Goal: Information Seeking & Learning: Learn about a topic

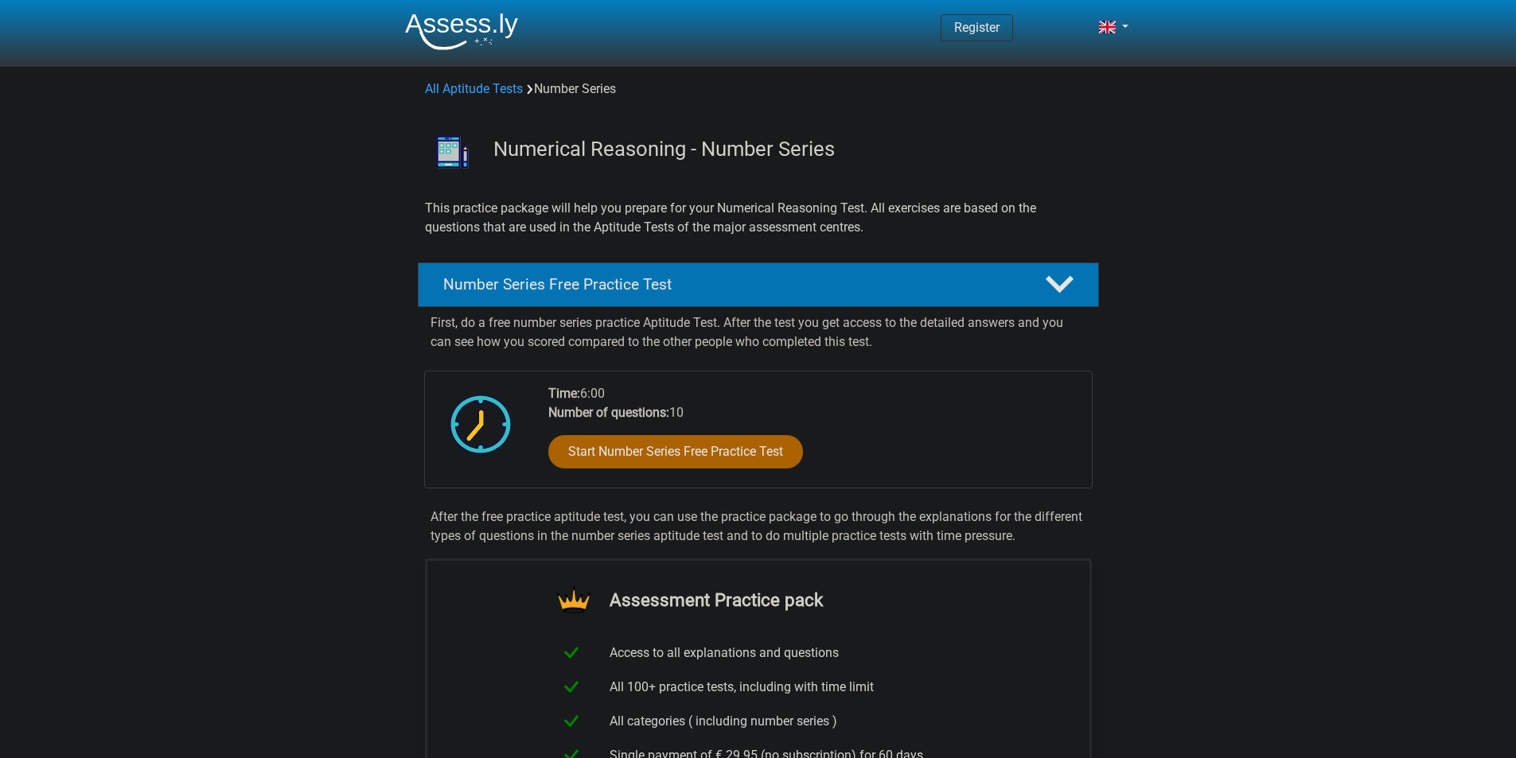
scroll to position [777, 0]
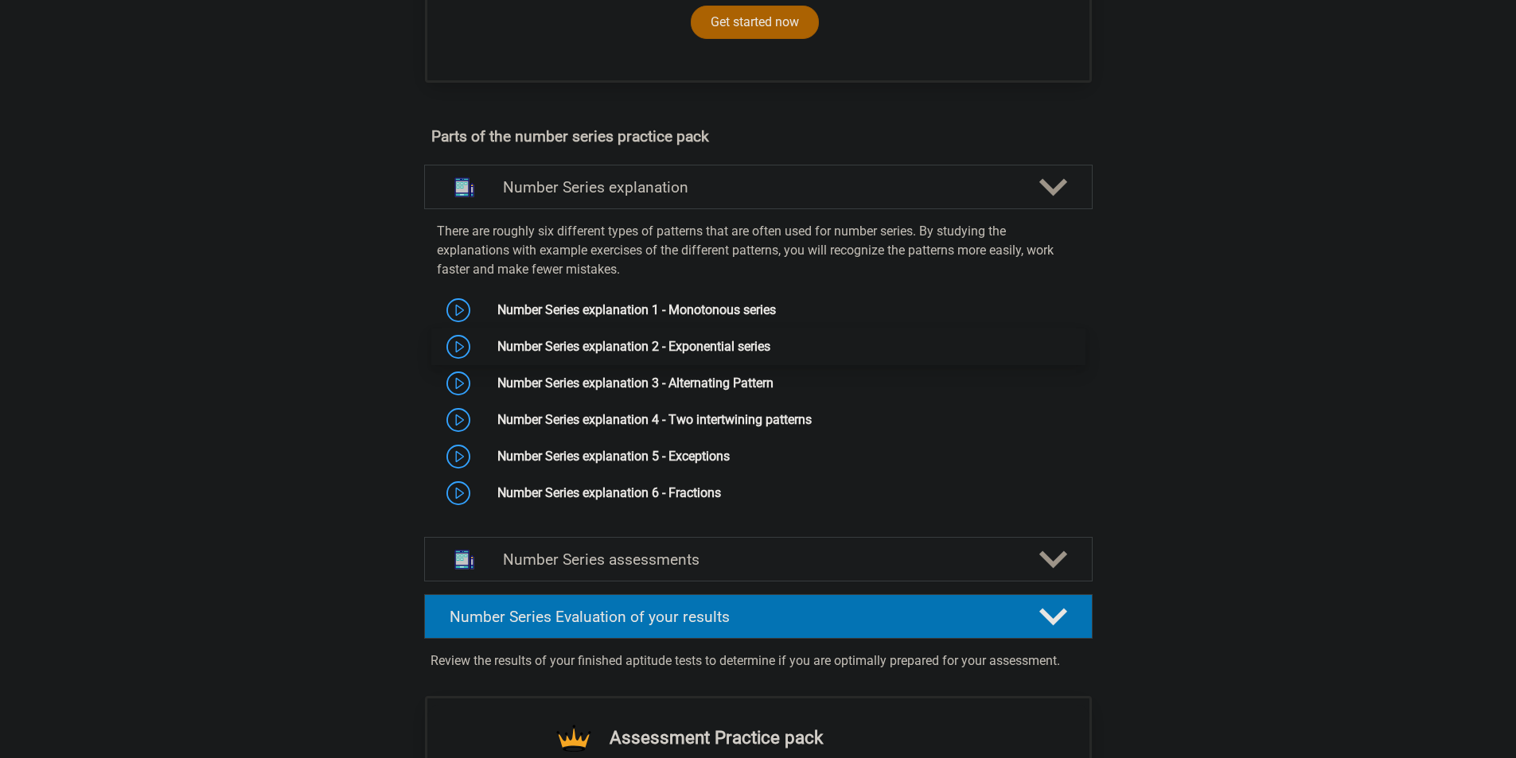
click at [770, 352] on link "Number Series explanation 2 - Exponential series" at bounding box center [633, 346] width 273 height 15
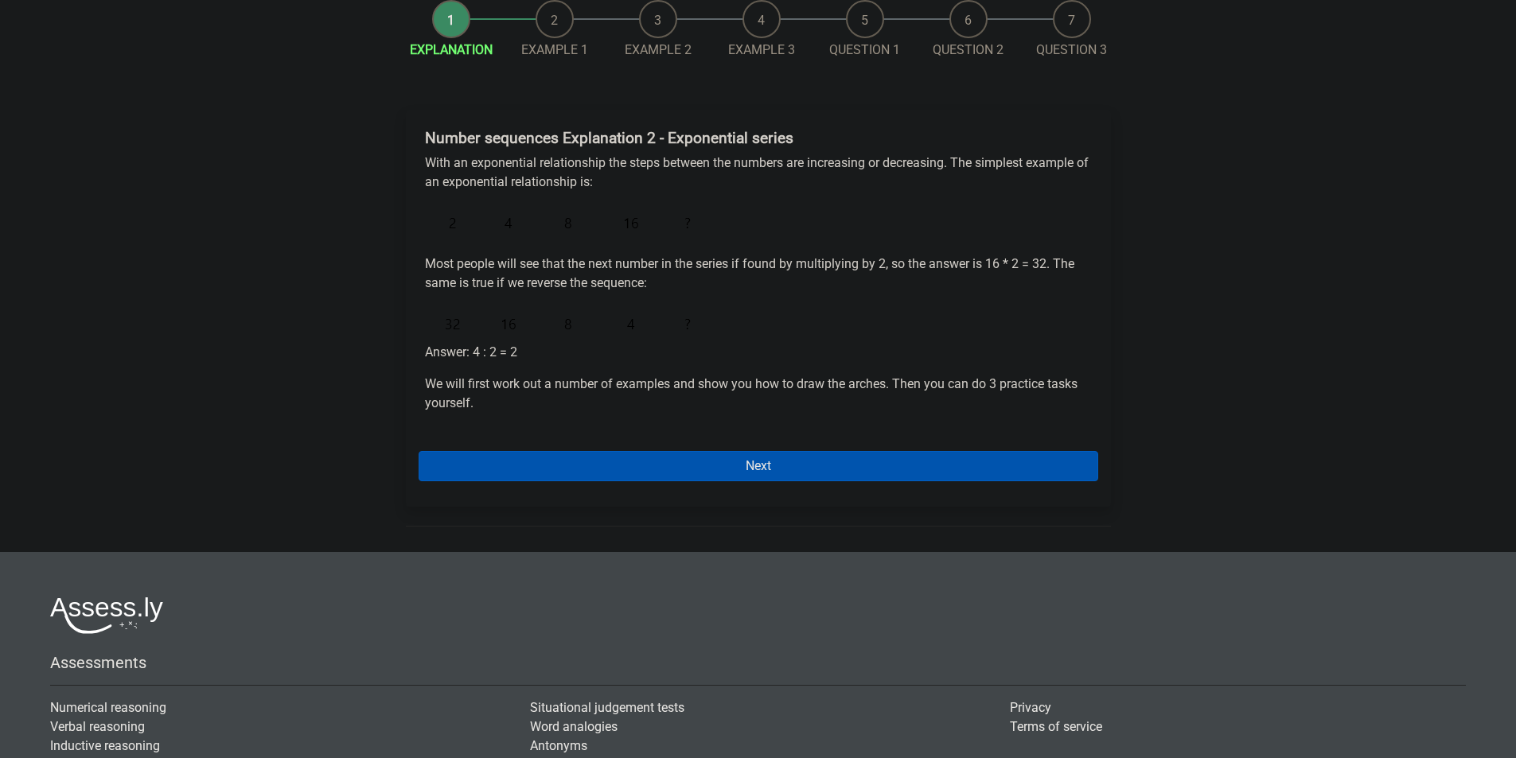
scroll to position [139, 0]
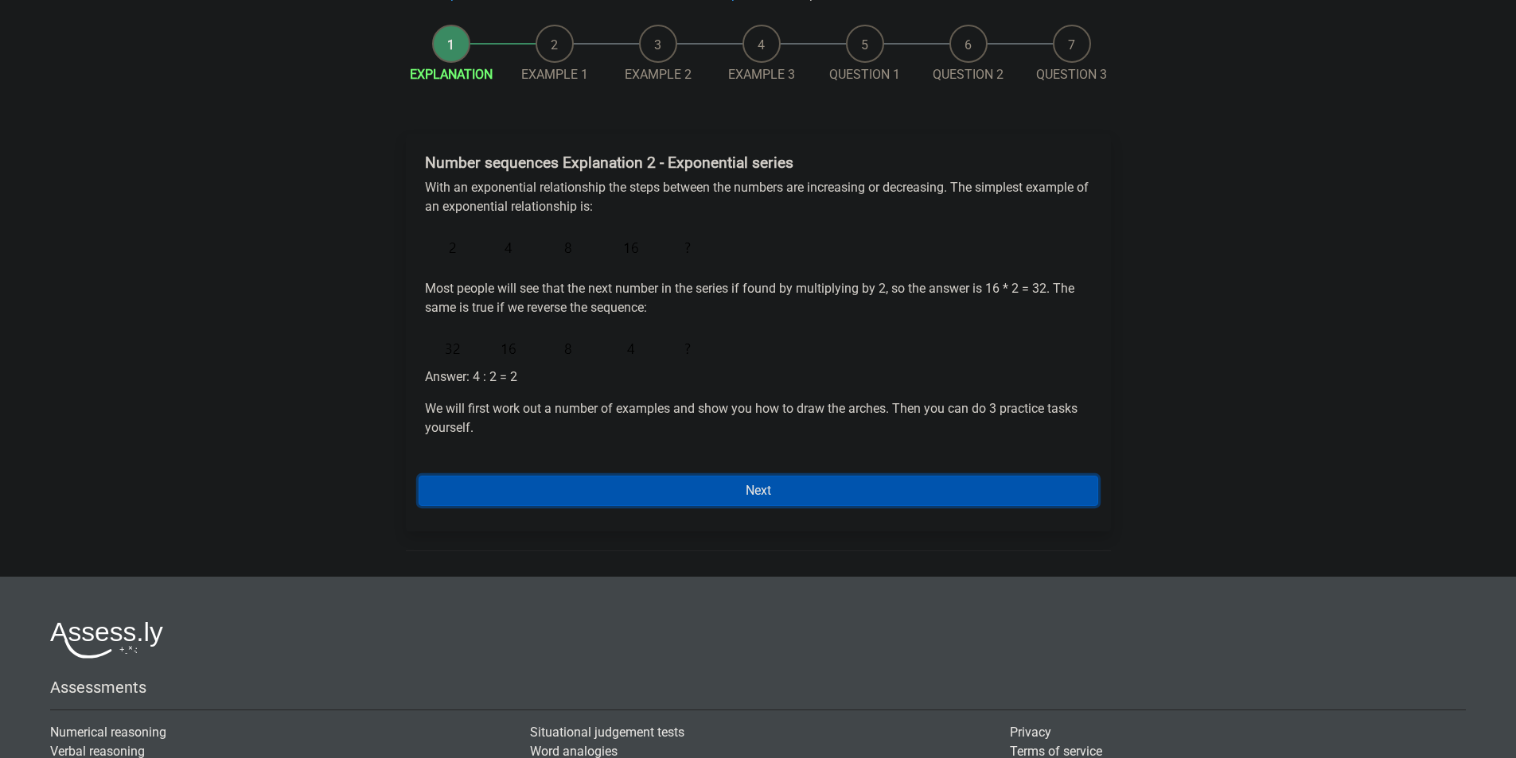
click at [794, 477] on link "Next" at bounding box center [759, 491] width 680 height 30
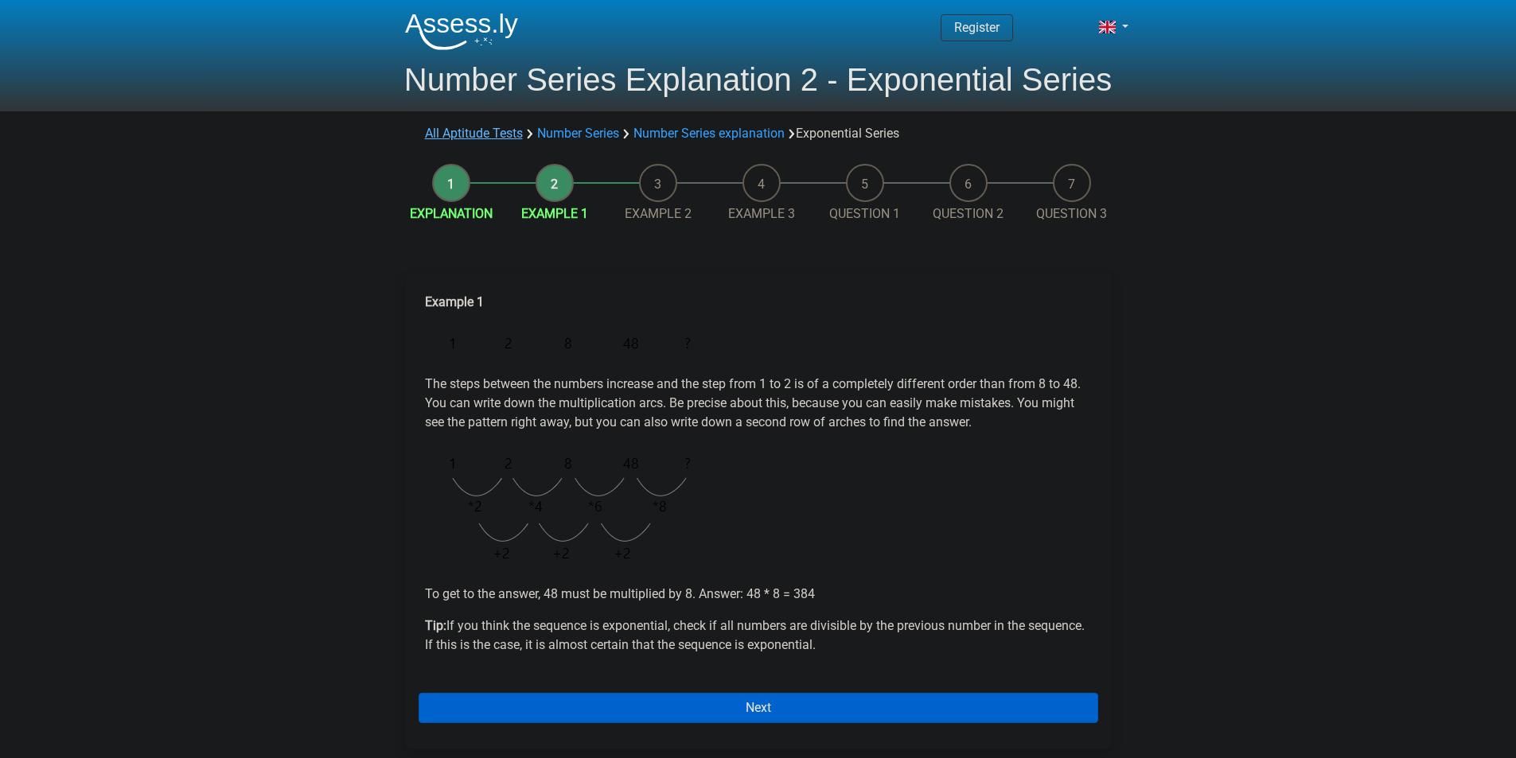
click at [465, 136] on link "All Aptitude Tests" at bounding box center [474, 133] width 98 height 15
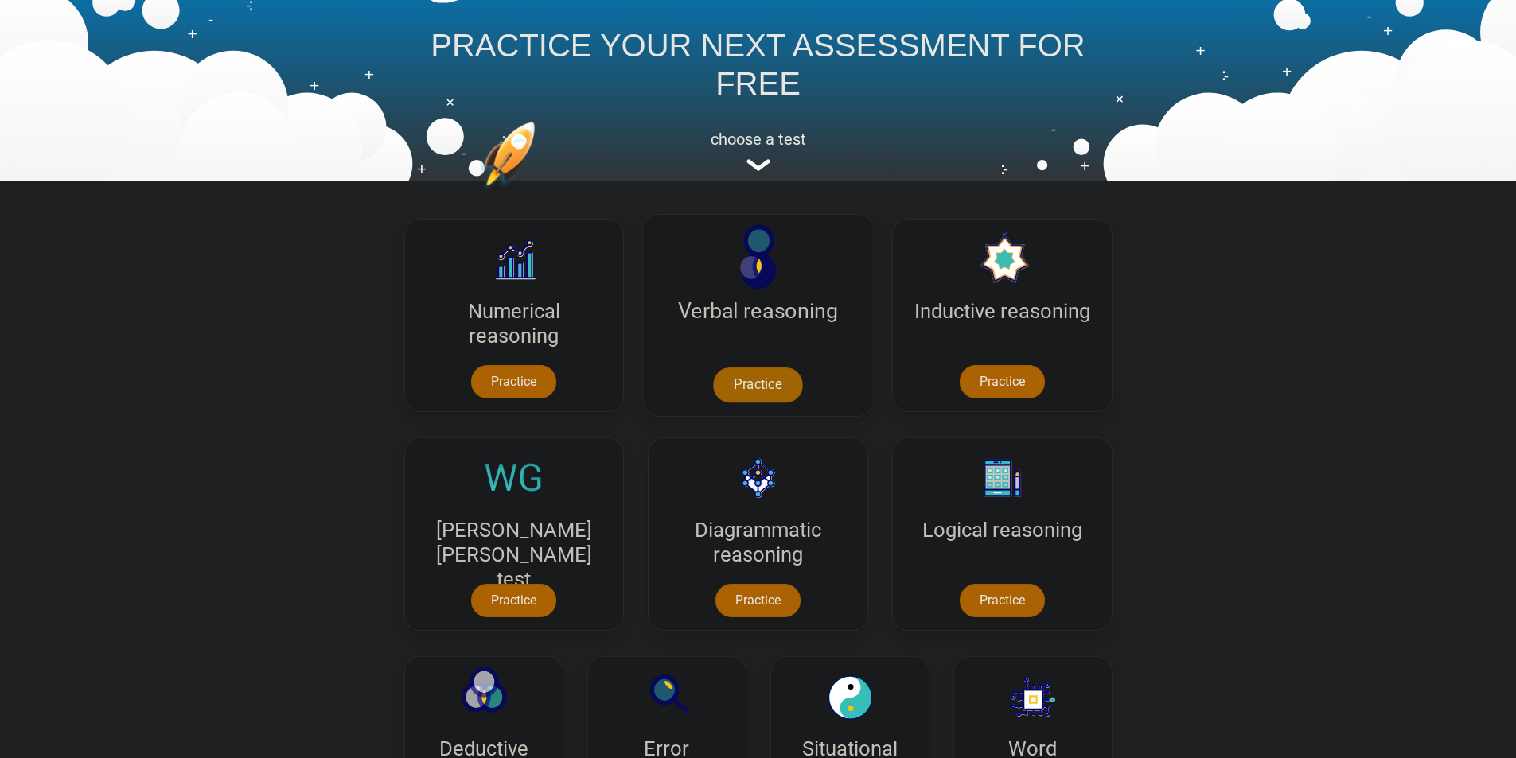
scroll to position [14, 0]
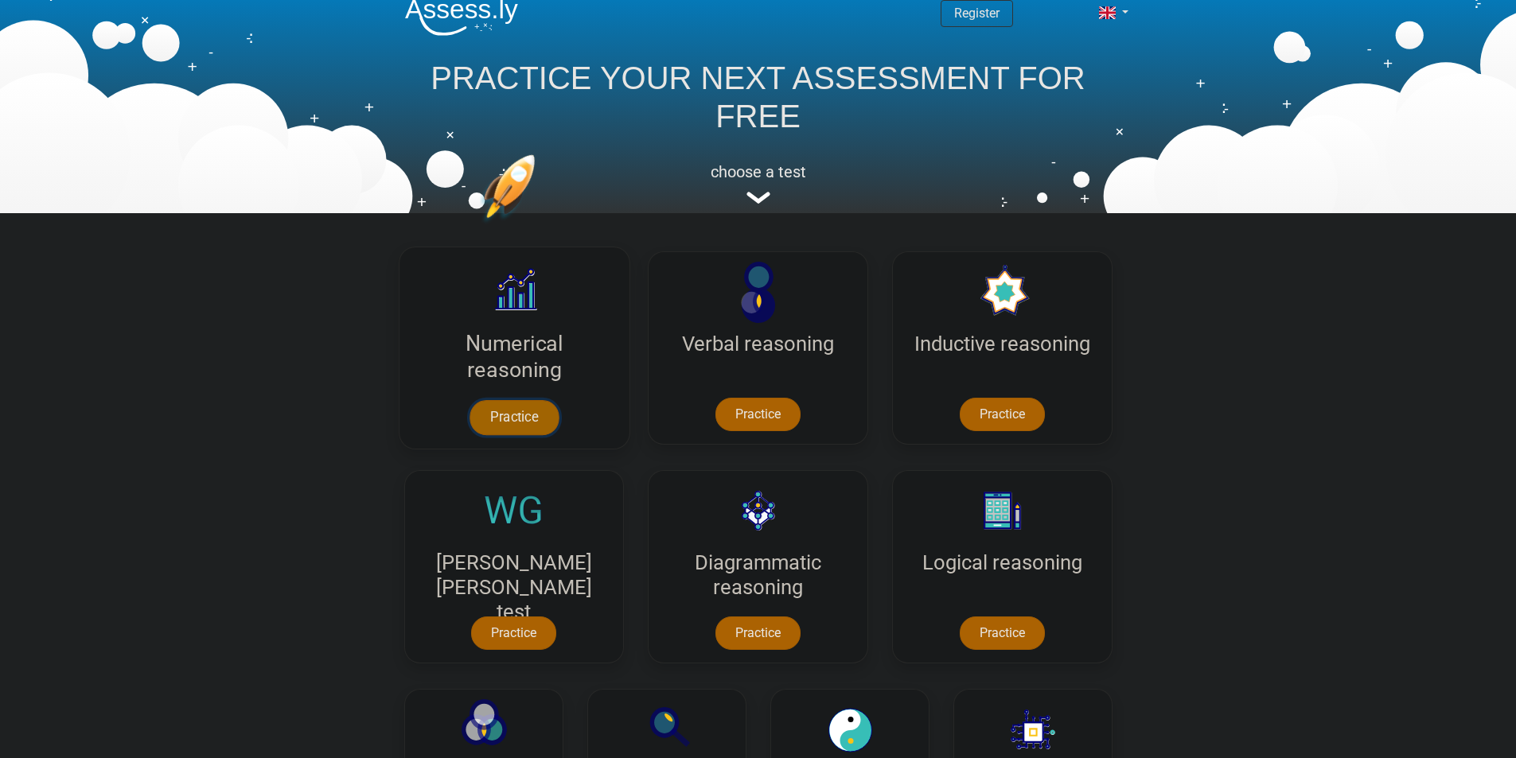
click at [494, 413] on link "Practice" at bounding box center [513, 417] width 89 height 35
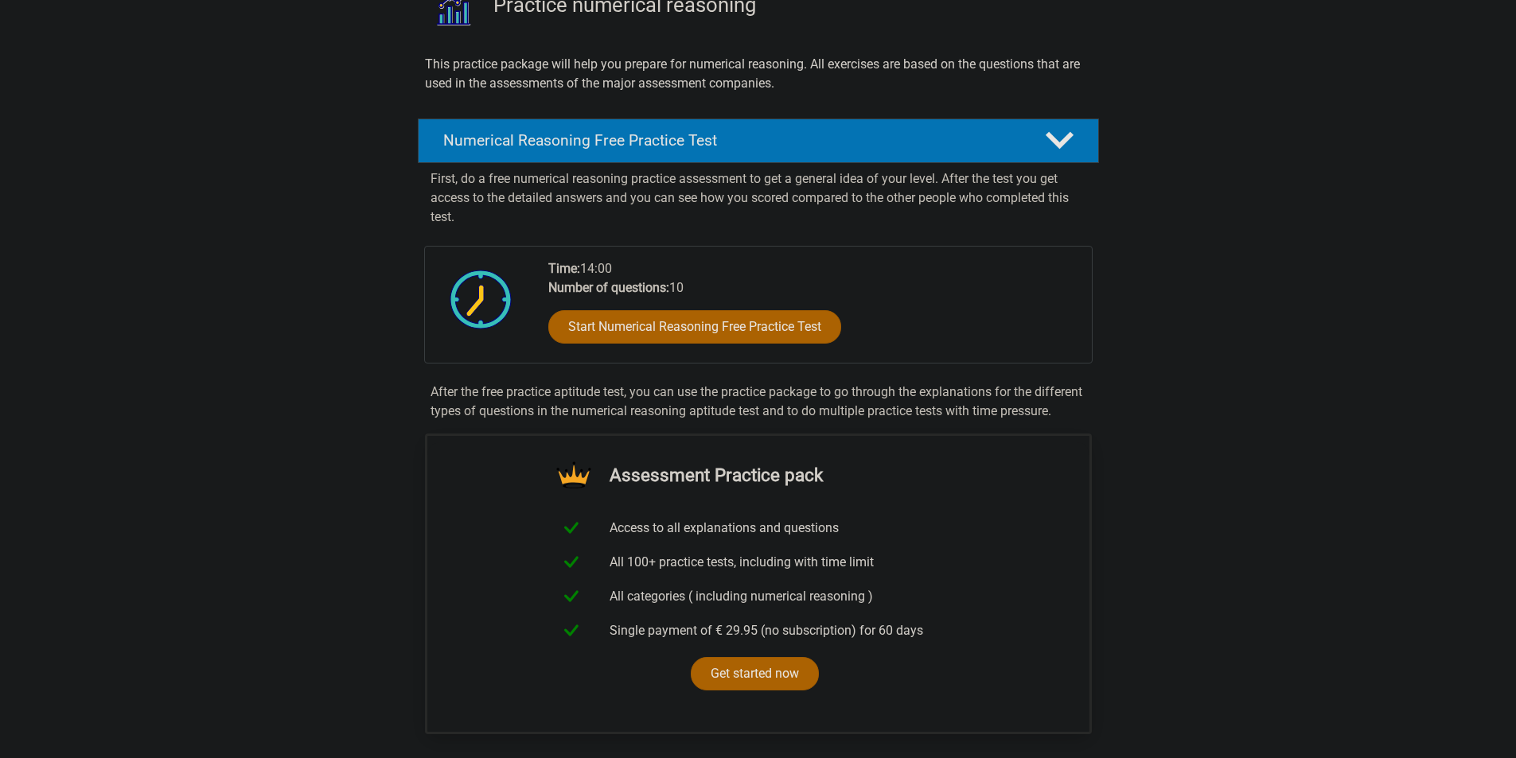
scroll to position [477, 0]
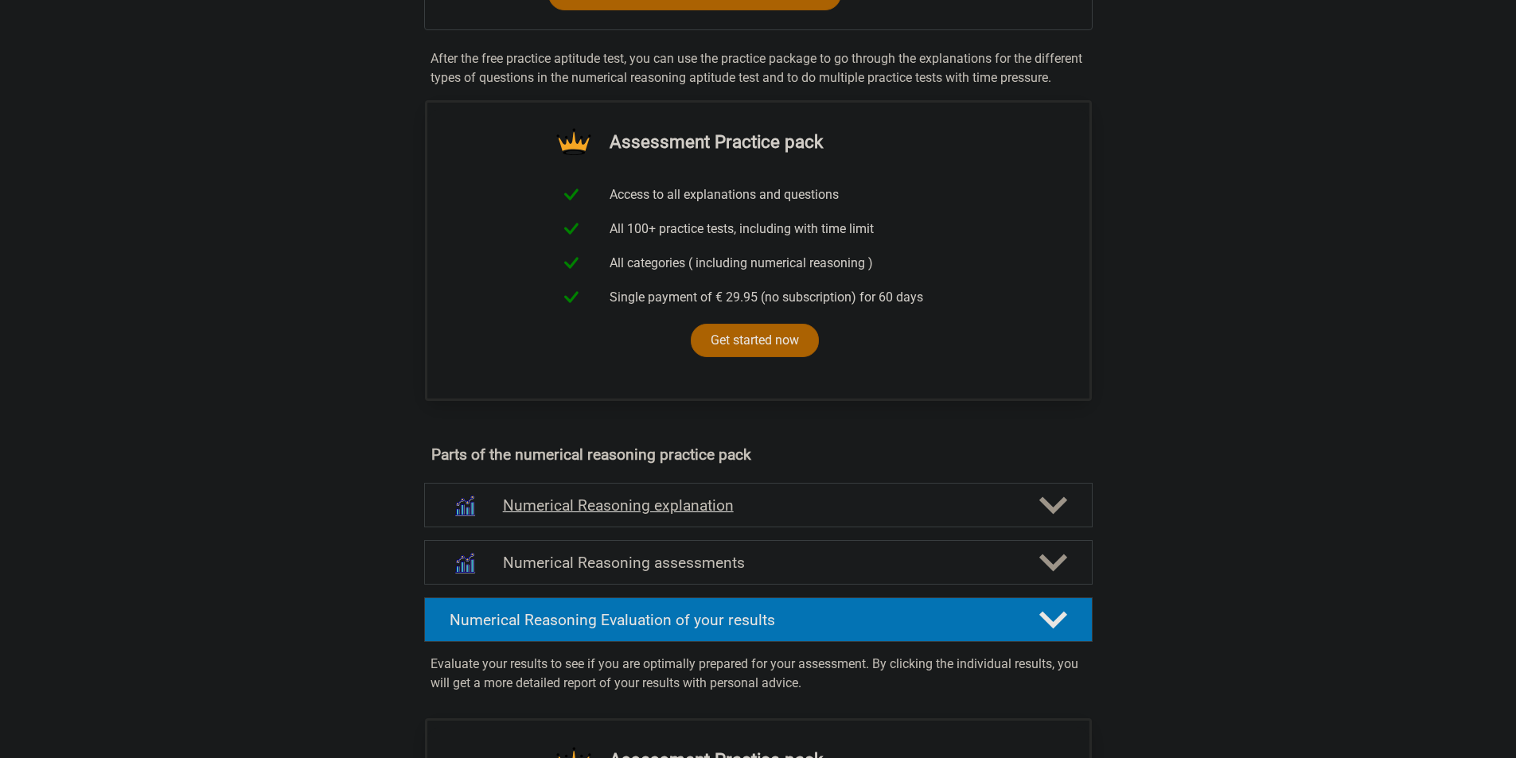
click at [744, 515] on h4 "Numerical Reasoning explanation" at bounding box center [758, 506] width 511 height 18
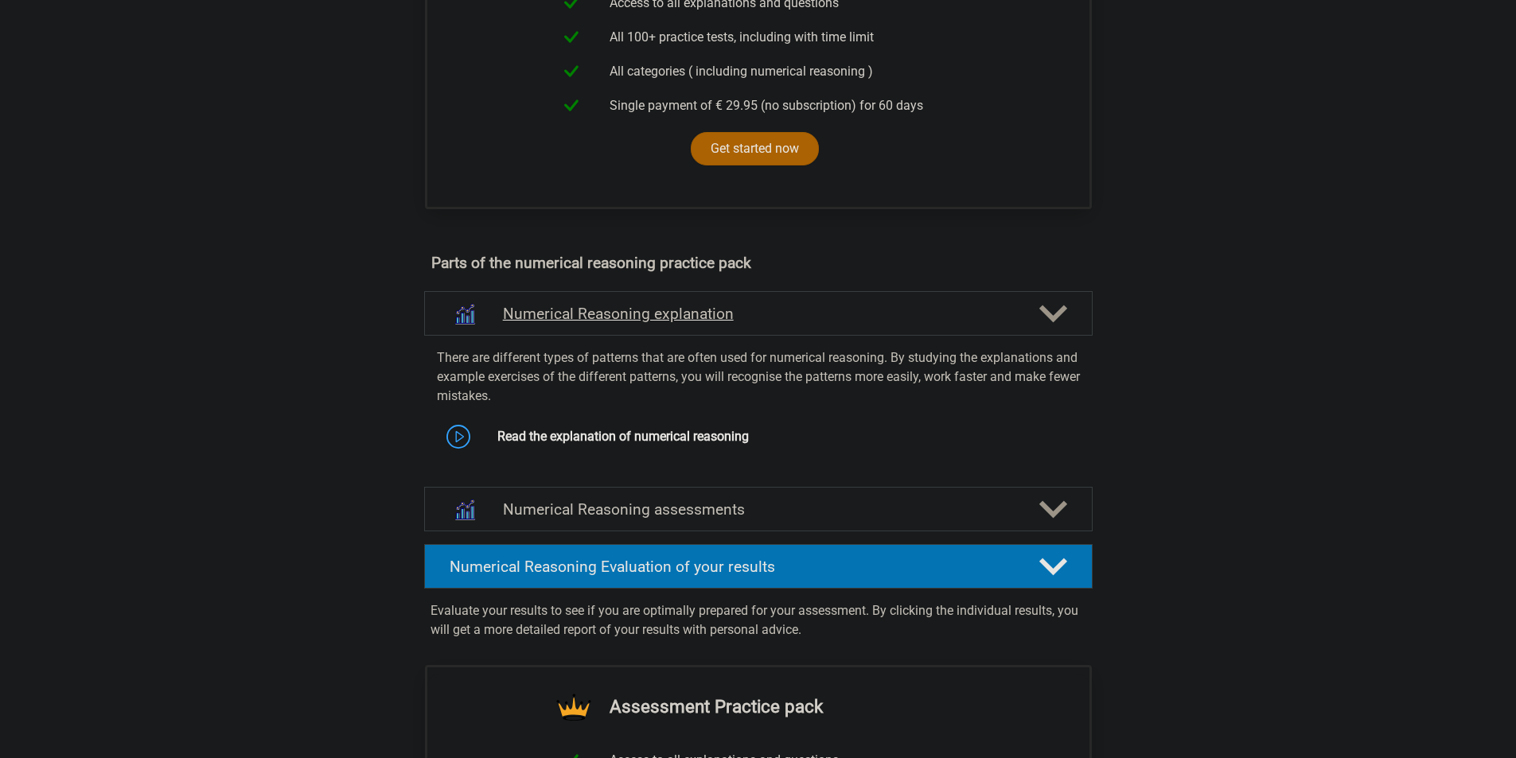
scroll to position [716, 0]
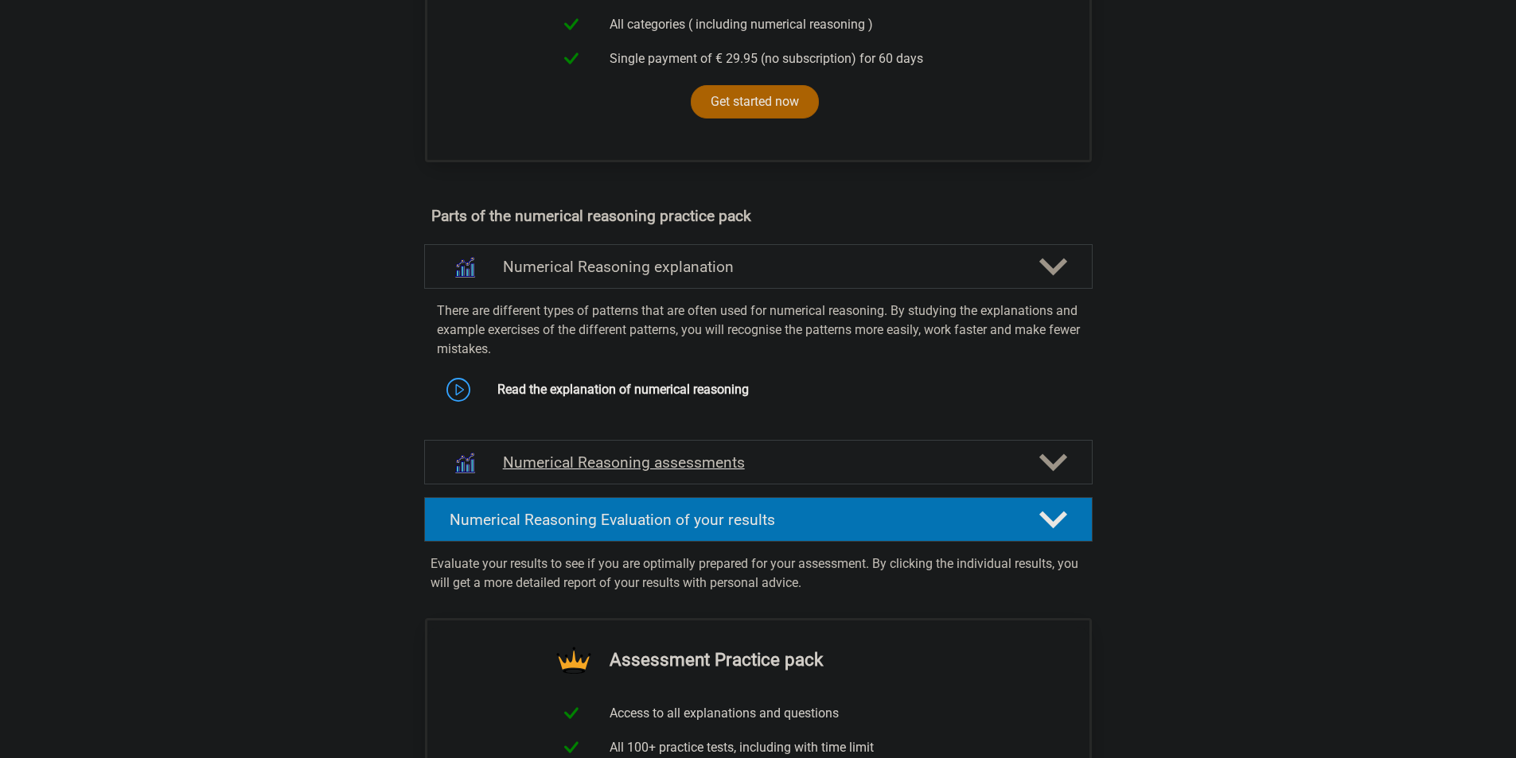
click at [779, 472] on h4 "Numerical Reasoning assessments" at bounding box center [758, 463] width 511 height 18
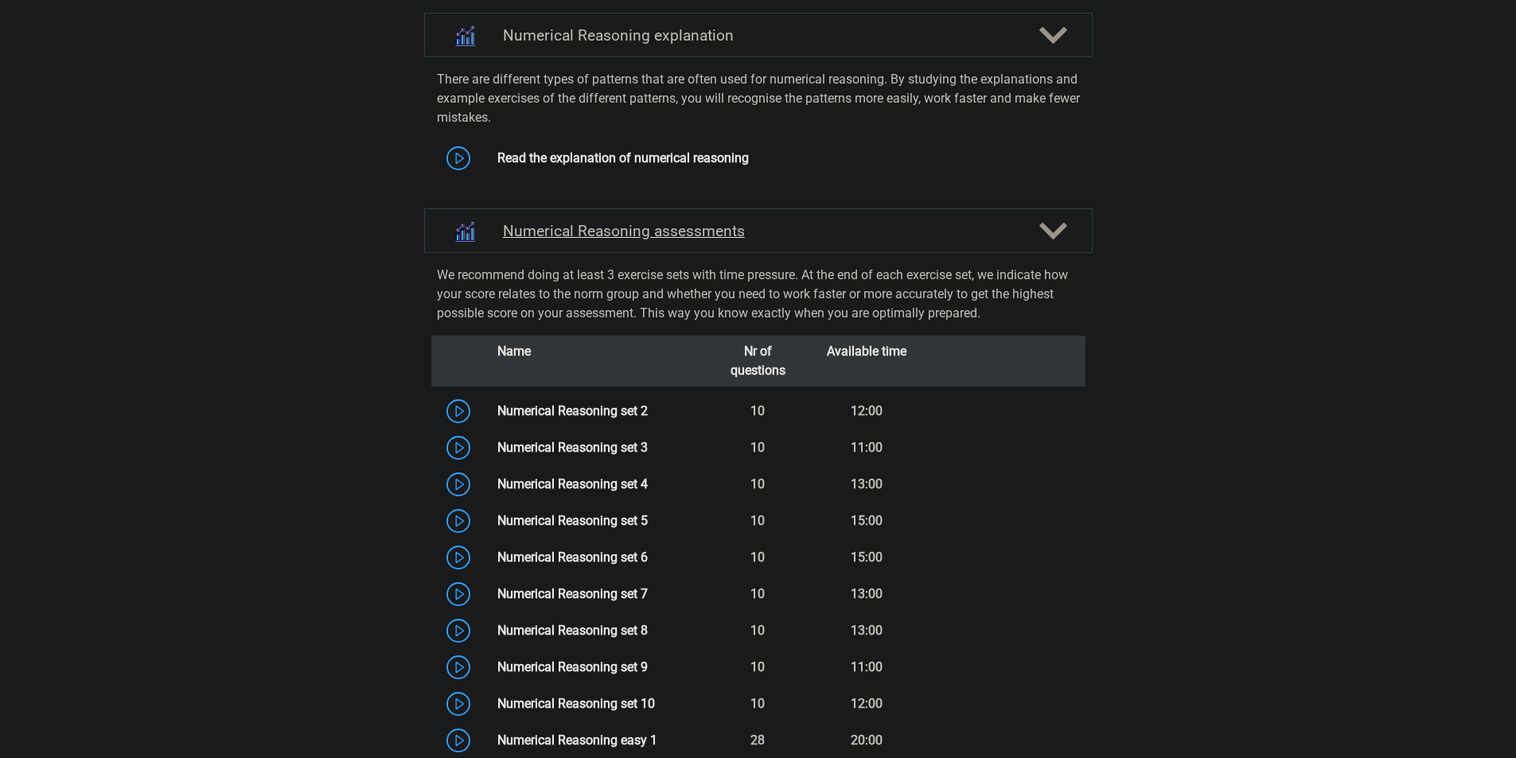
scroll to position [955, 0]
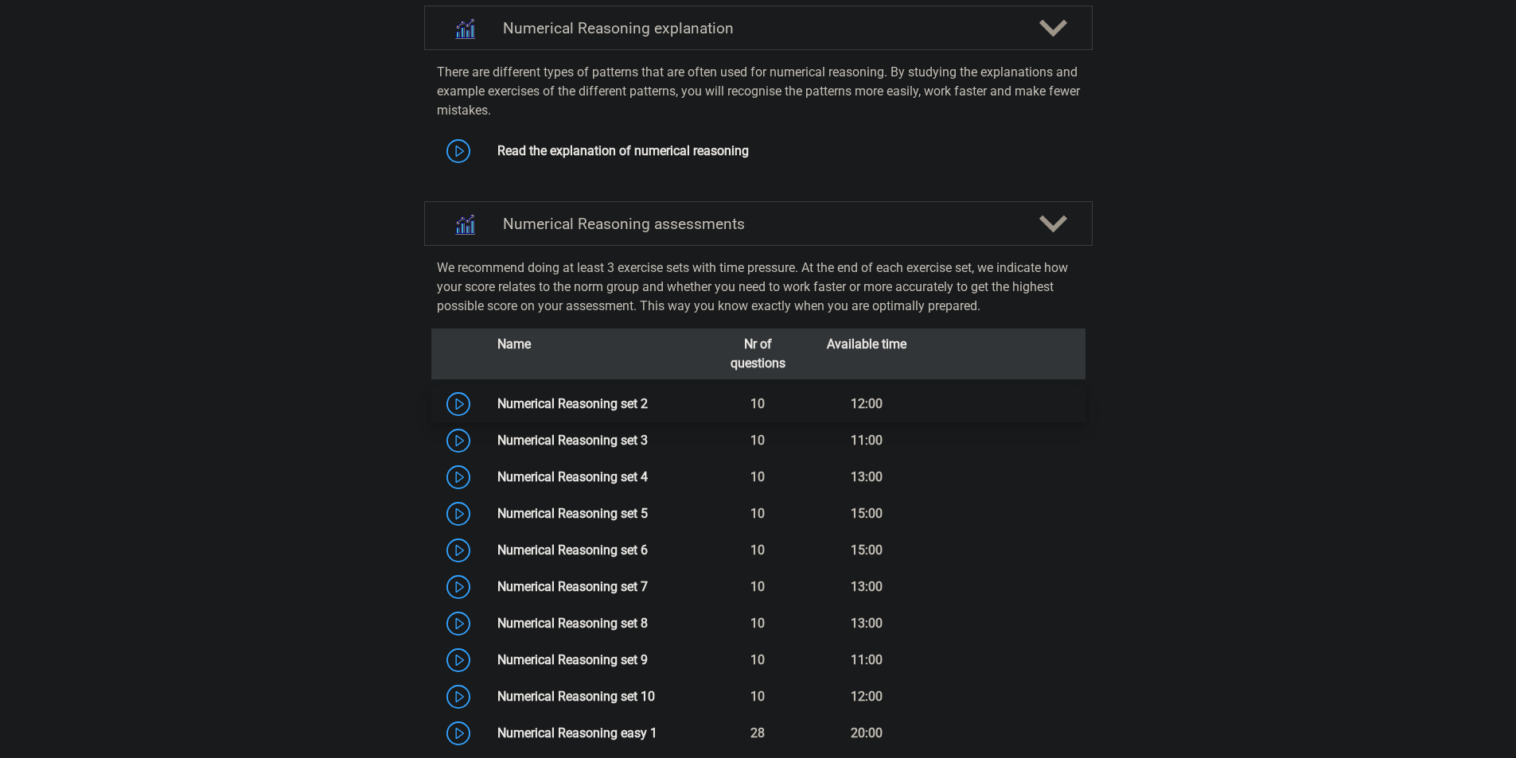
click at [497, 411] on link "Numerical Reasoning set 2" at bounding box center [572, 403] width 150 height 15
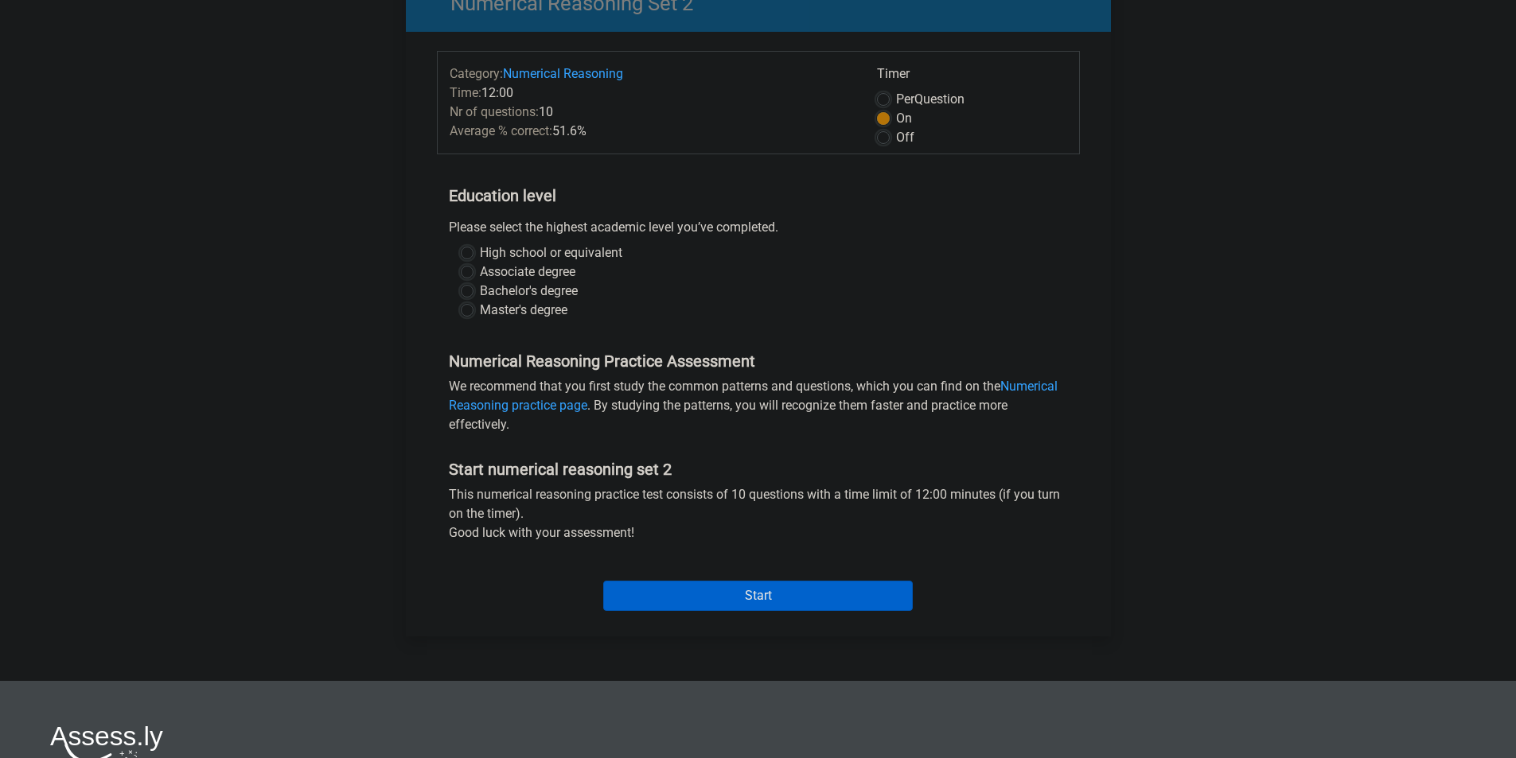
scroll to position [159, 0]
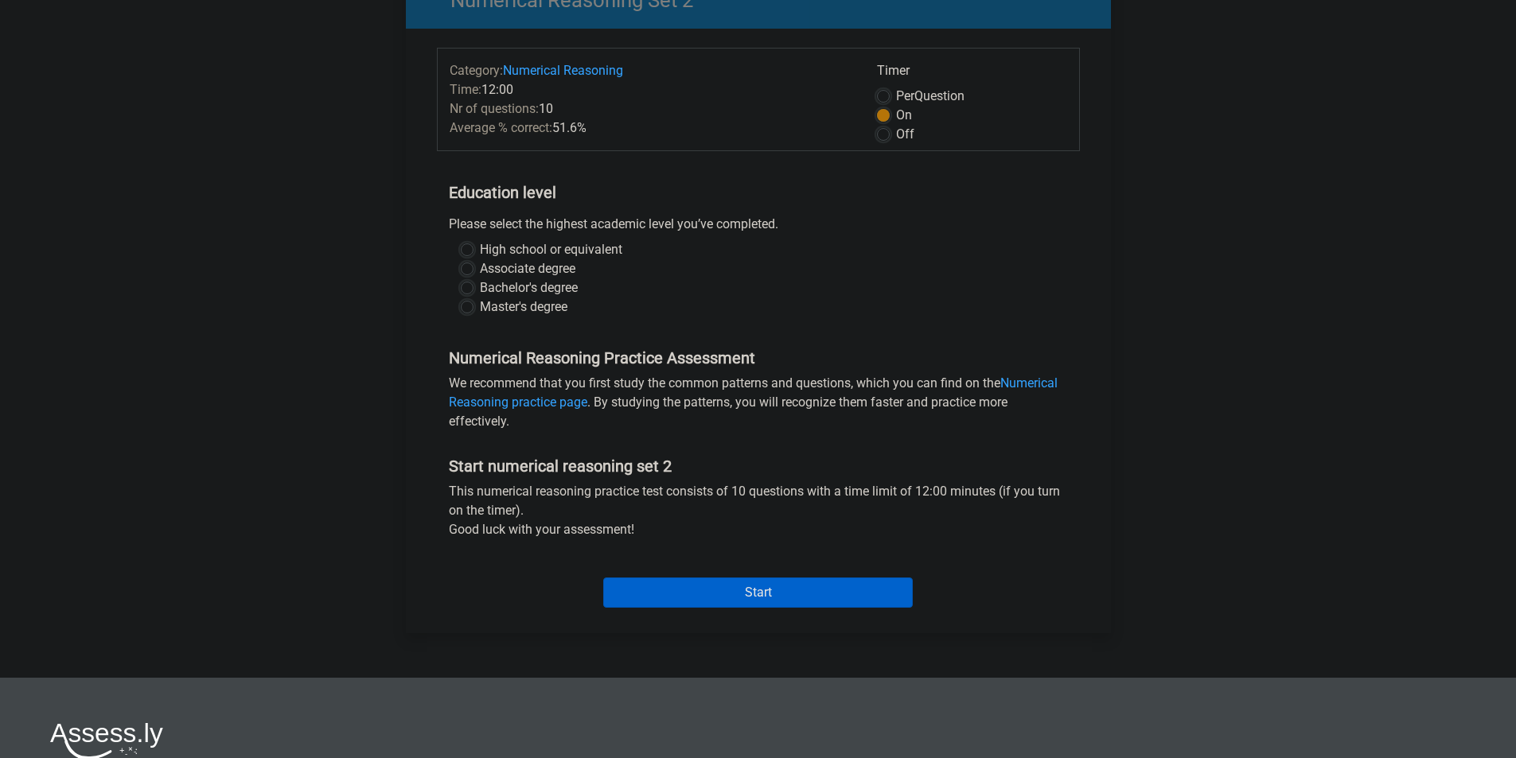
click at [894, 142] on div "Off" at bounding box center [972, 134] width 190 height 19
click at [891, 138] on div "Off" at bounding box center [972, 134] width 190 height 19
click at [890, 137] on div "Off" at bounding box center [972, 134] width 190 height 19
click at [896, 135] on label "Off" at bounding box center [905, 134] width 18 height 19
click at [886, 135] on input "Off" at bounding box center [883, 133] width 13 height 16
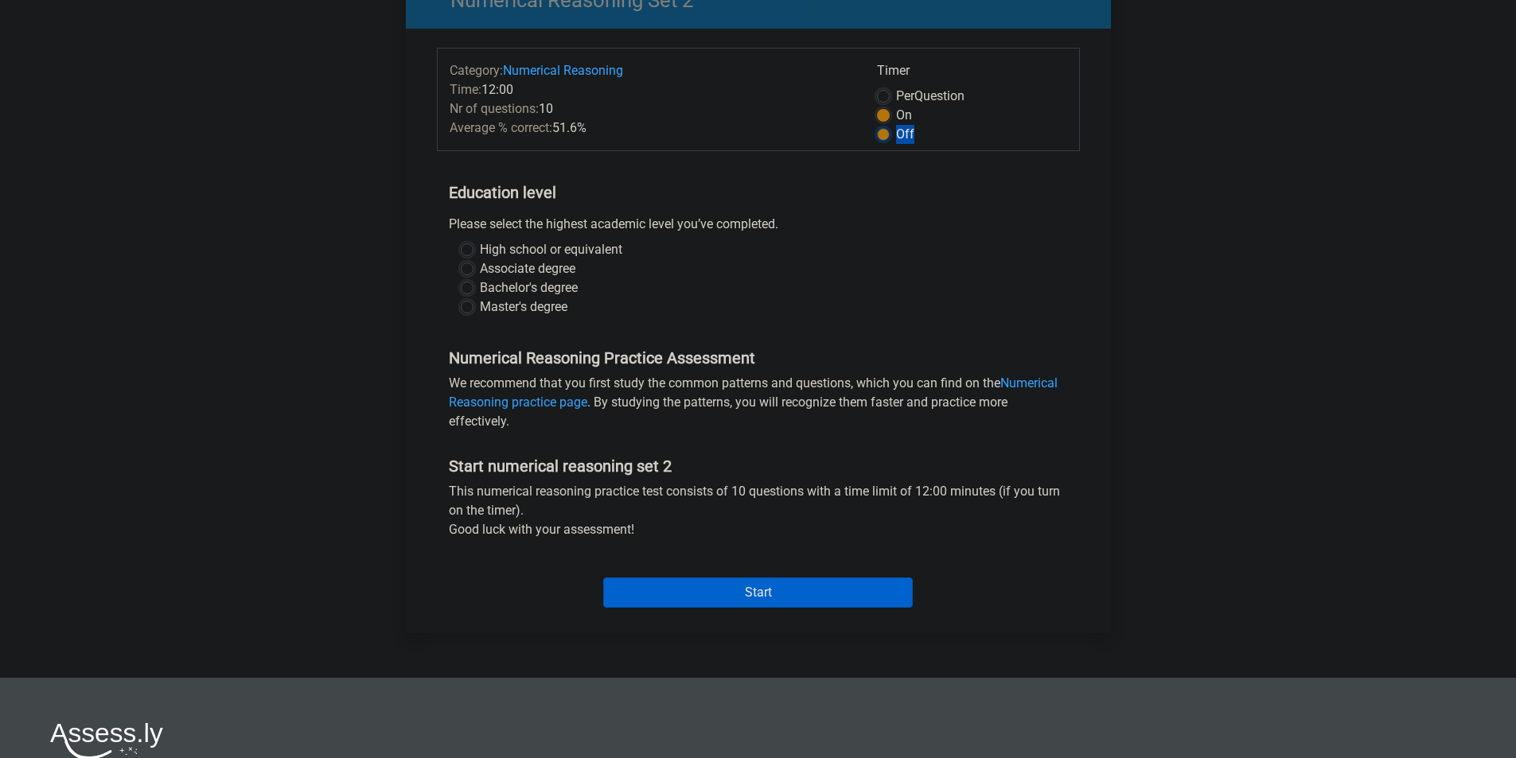
radio input "true"
click at [699, 593] on input "Start" at bounding box center [758, 593] width 310 height 30
click at [473, 247] on div "High school or equivalent" at bounding box center [758, 249] width 595 height 19
click at [474, 247] on div "High school or equivalent" at bounding box center [758, 249] width 595 height 19
click at [480, 247] on label "High school or equivalent" at bounding box center [551, 249] width 142 height 19
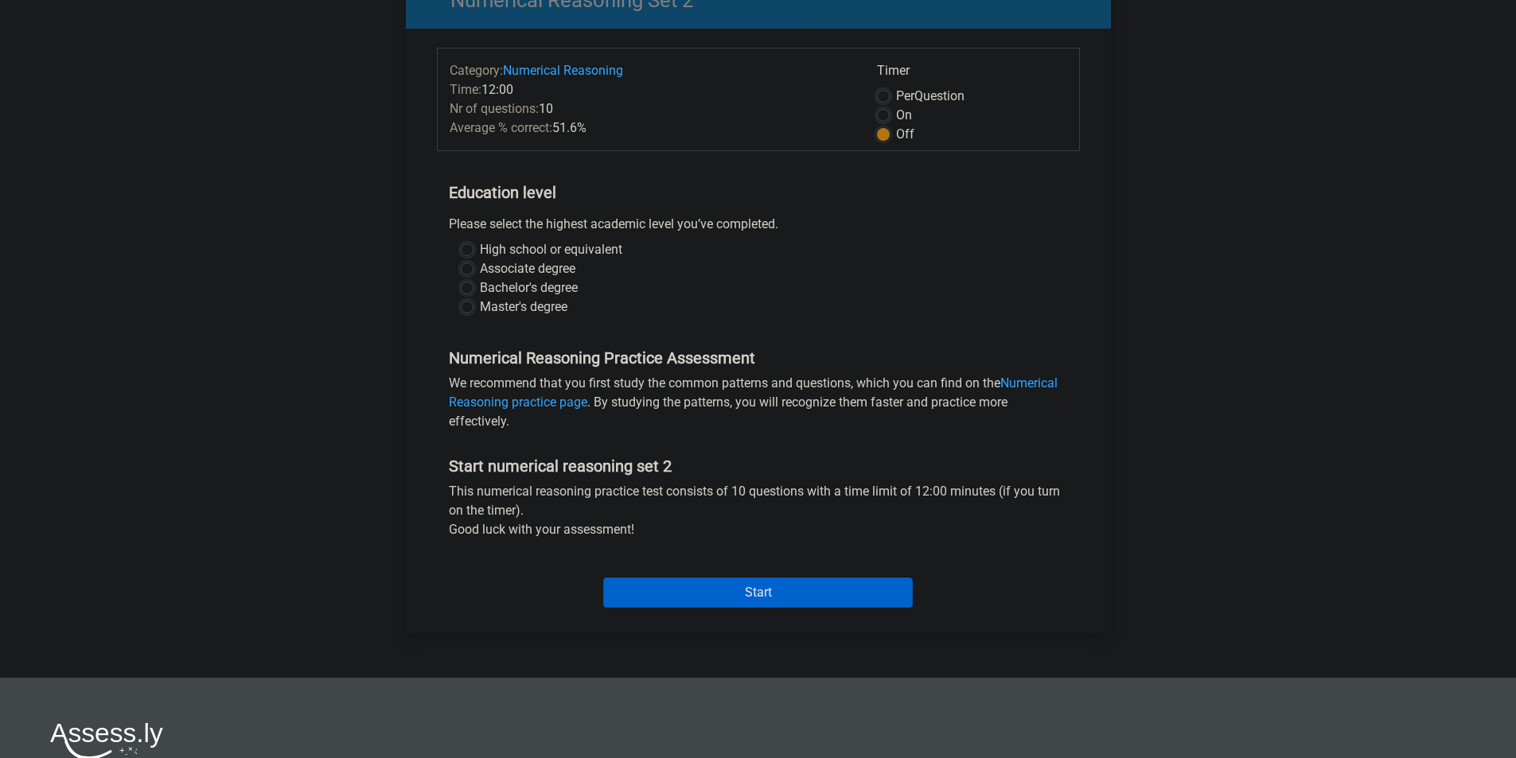
click at [466, 247] on input "High school or equivalent" at bounding box center [467, 248] width 13 height 16
radio input "true"
click at [731, 599] on input "Start" at bounding box center [758, 593] width 310 height 30
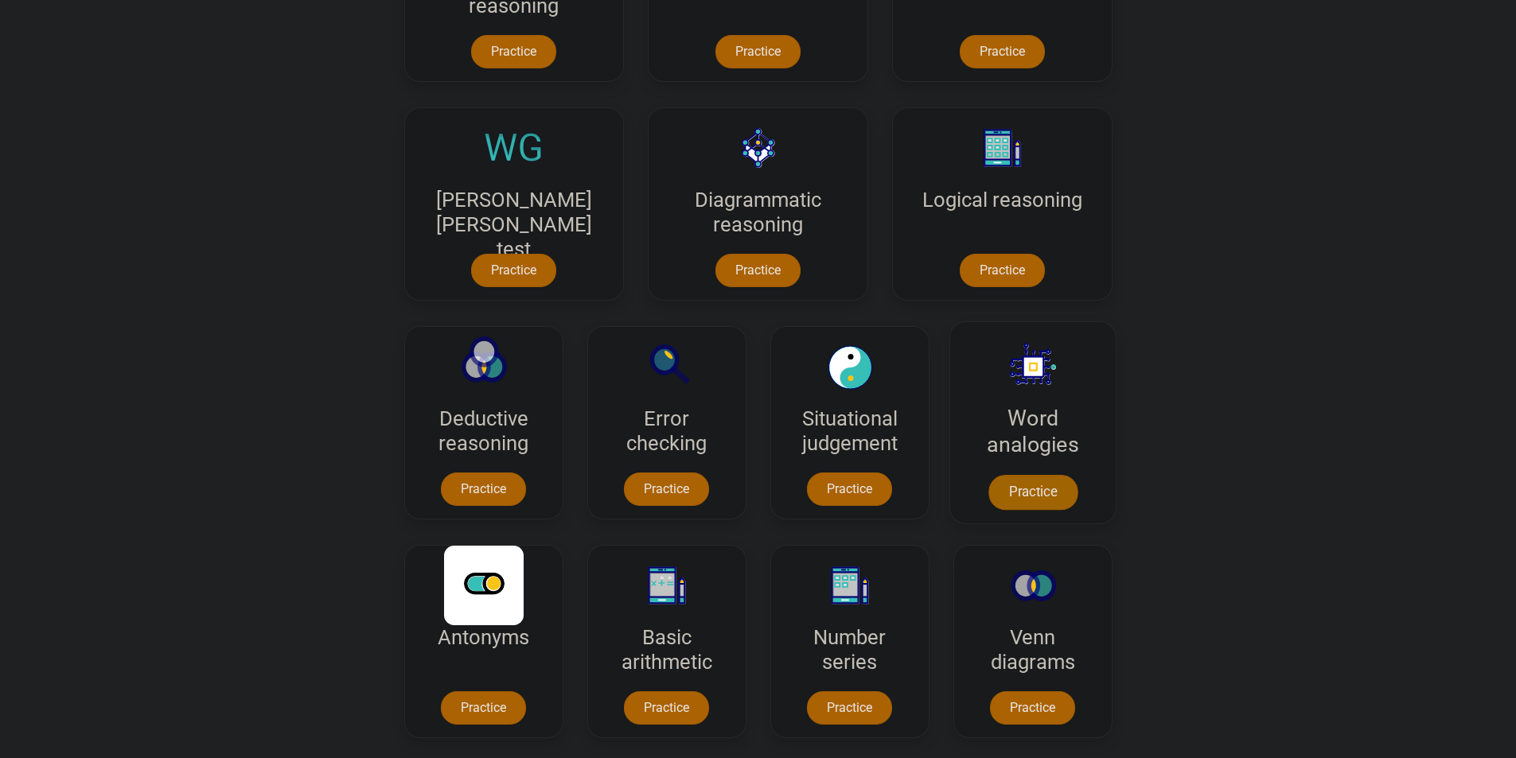
scroll to position [412, 0]
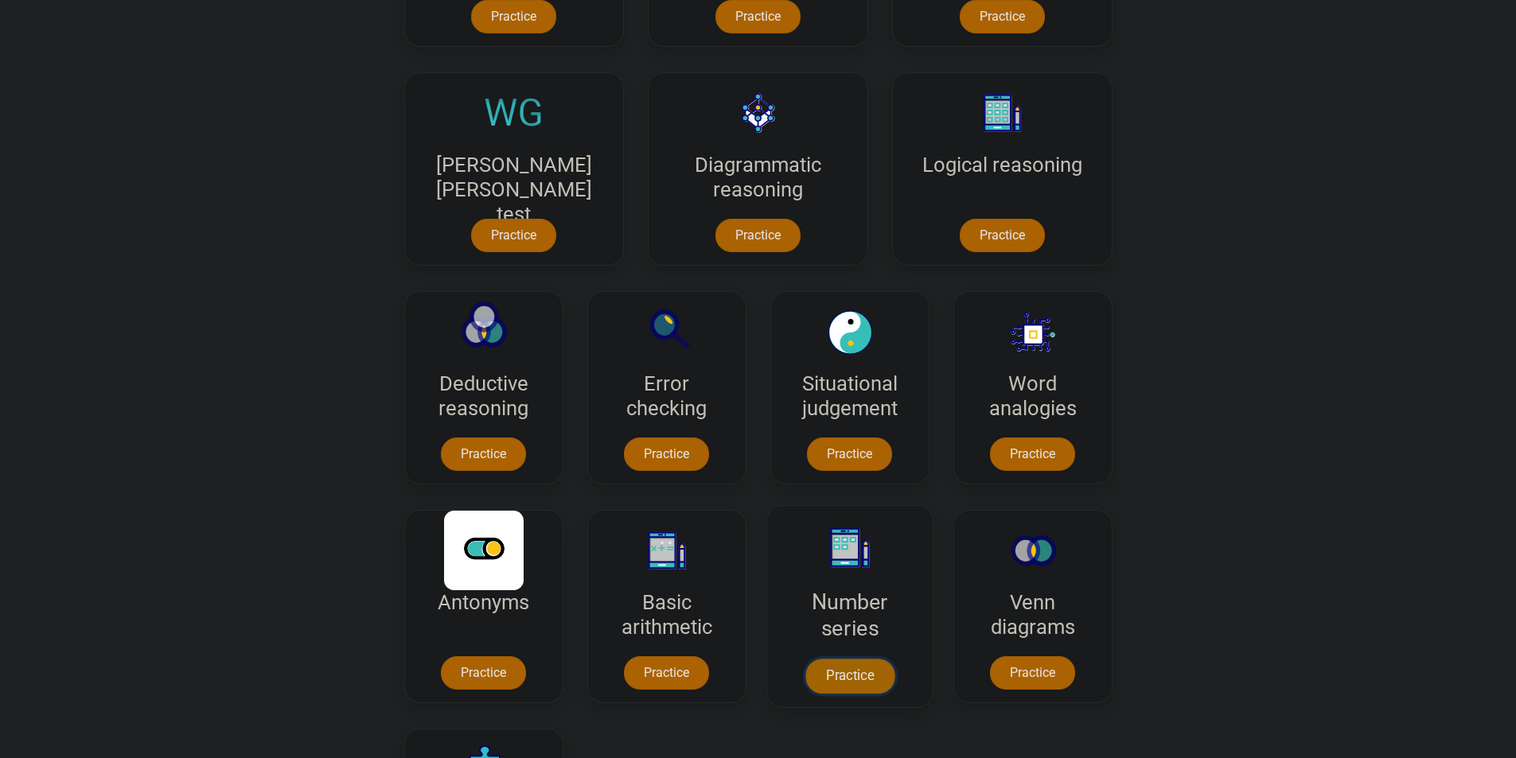
click at [804, 672] on link "Practice" at bounding box center [848, 676] width 89 height 35
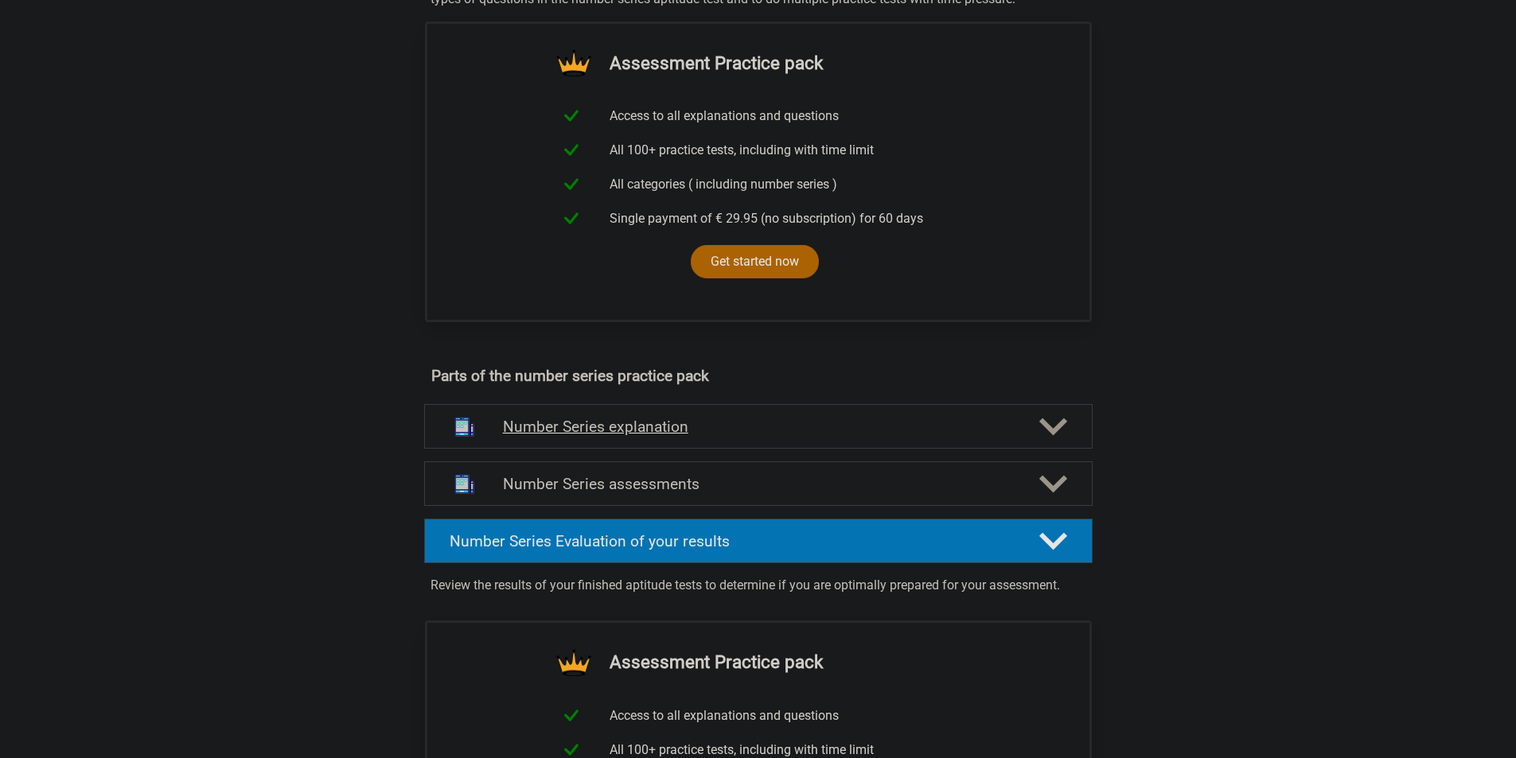
scroll to position [557, 0]
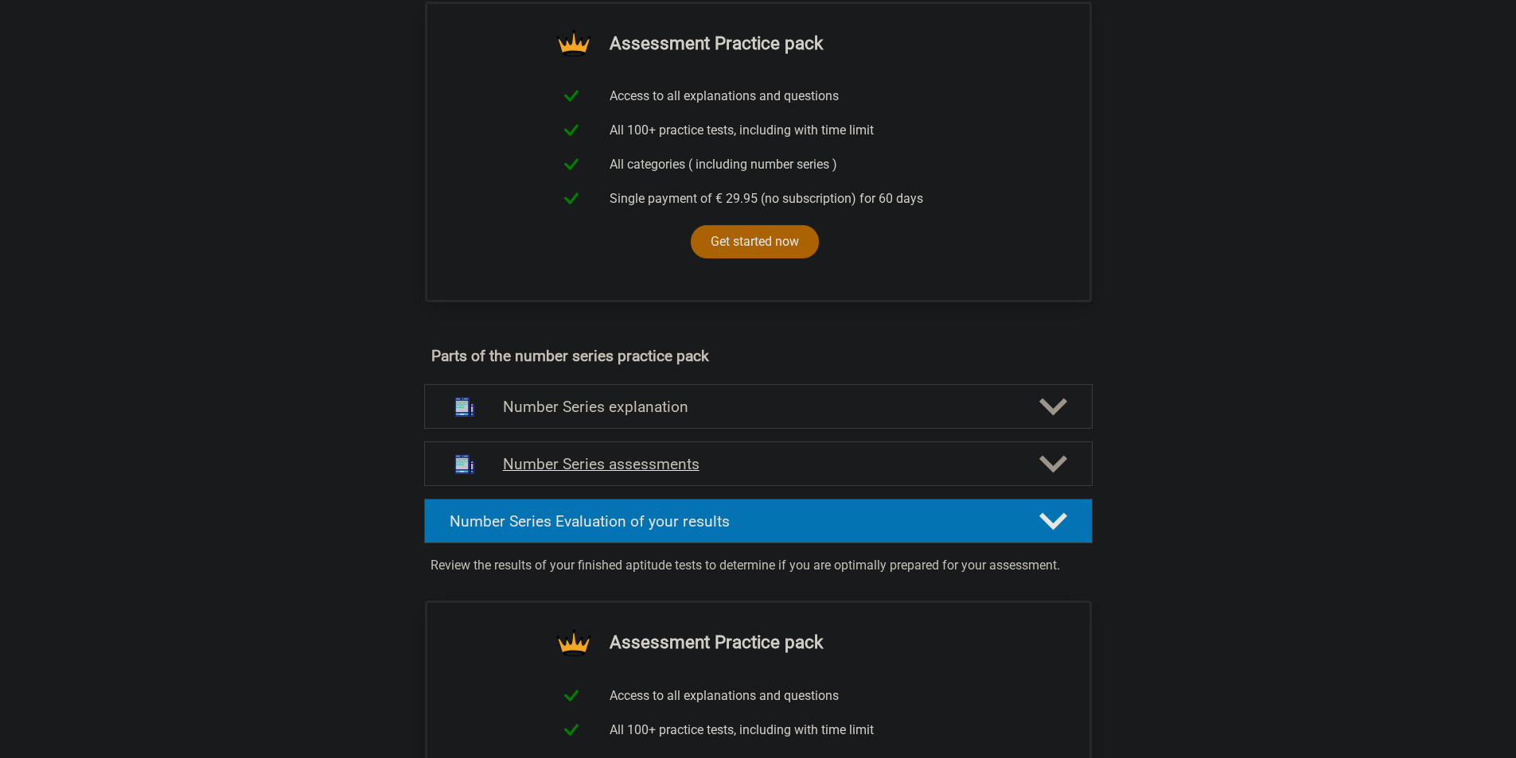
click at [757, 451] on div "Number Series assessments" at bounding box center [758, 464] width 668 height 45
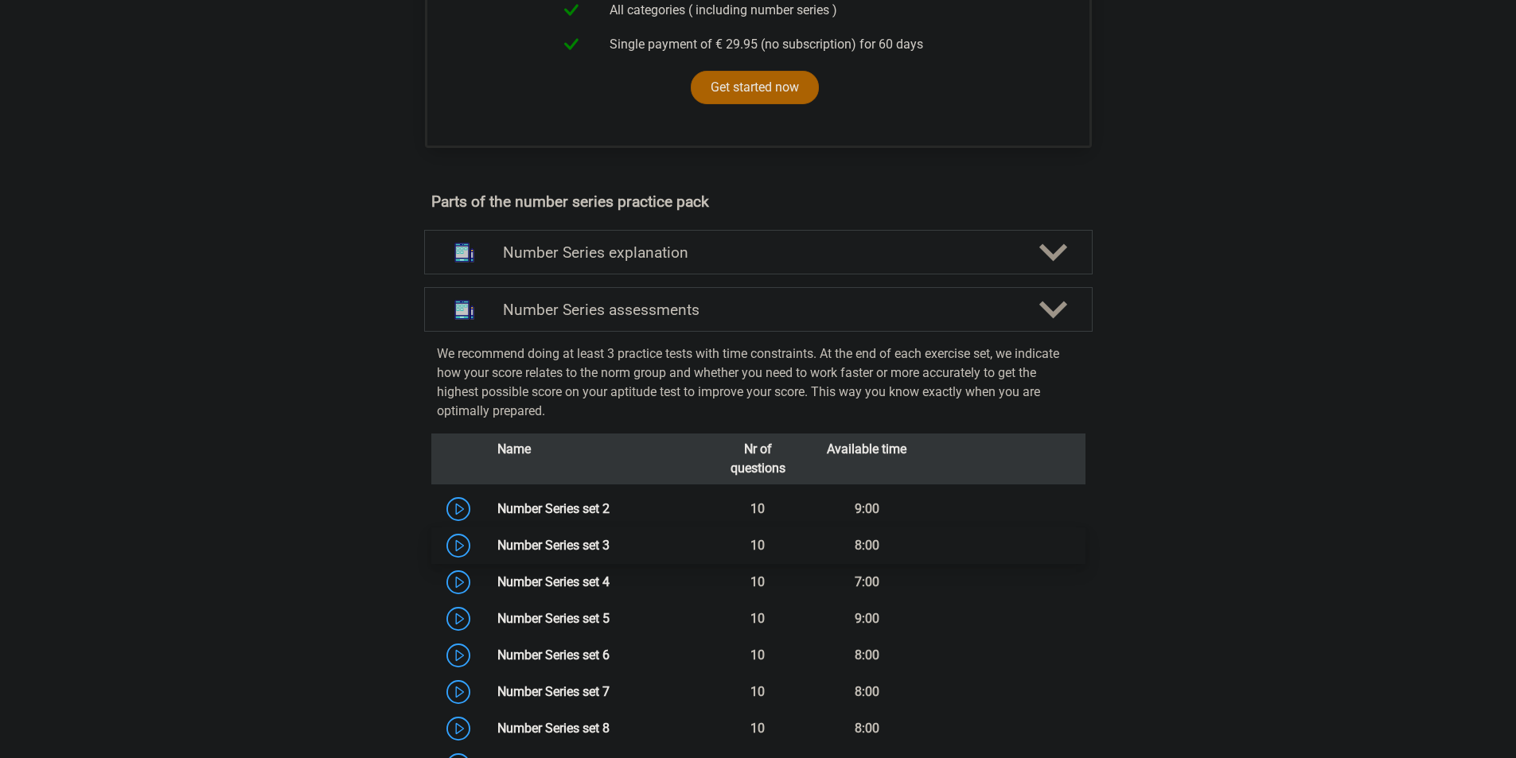
scroll to position [796, 0]
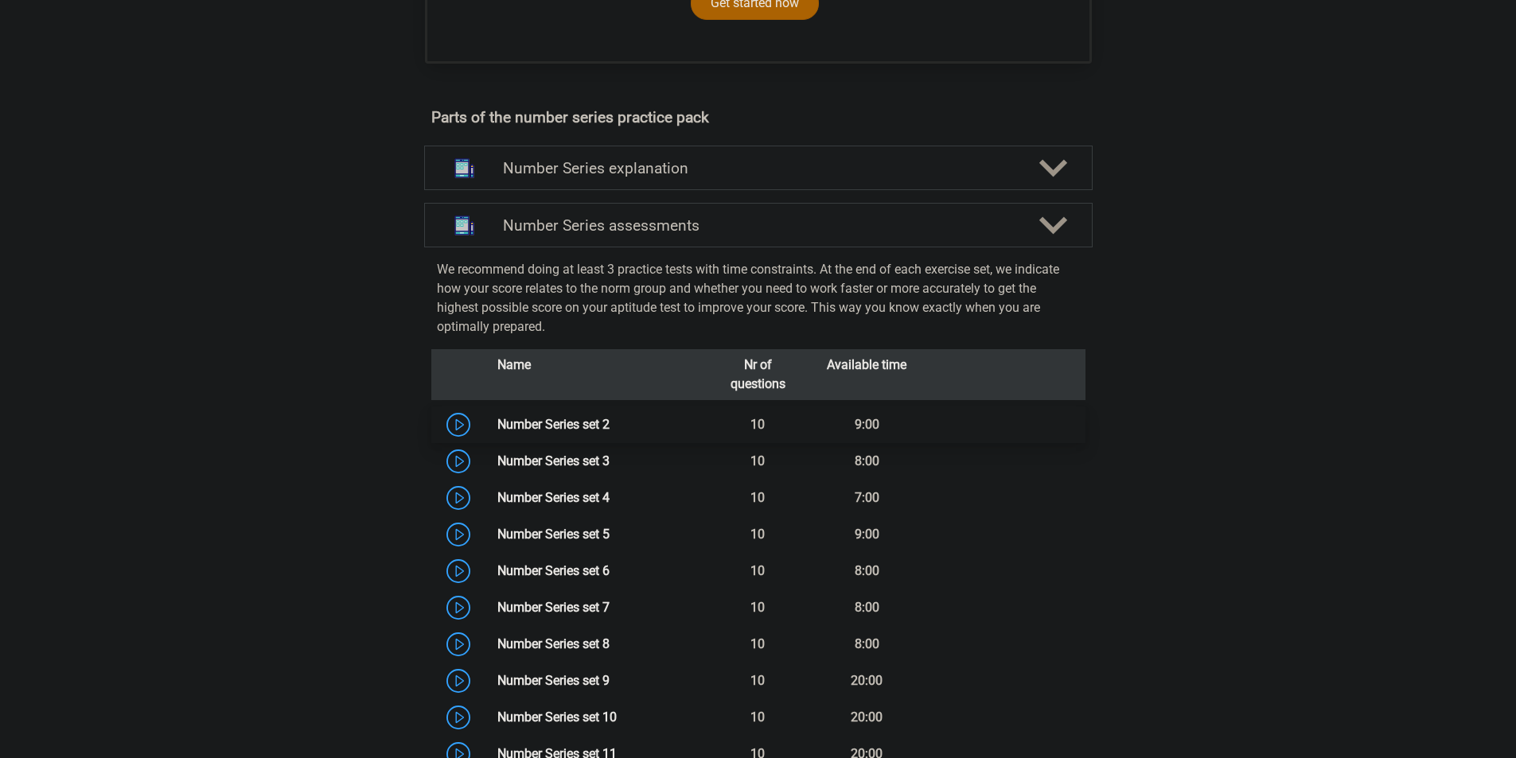
click at [609, 426] on link "Number Series set 2" at bounding box center [553, 424] width 112 height 15
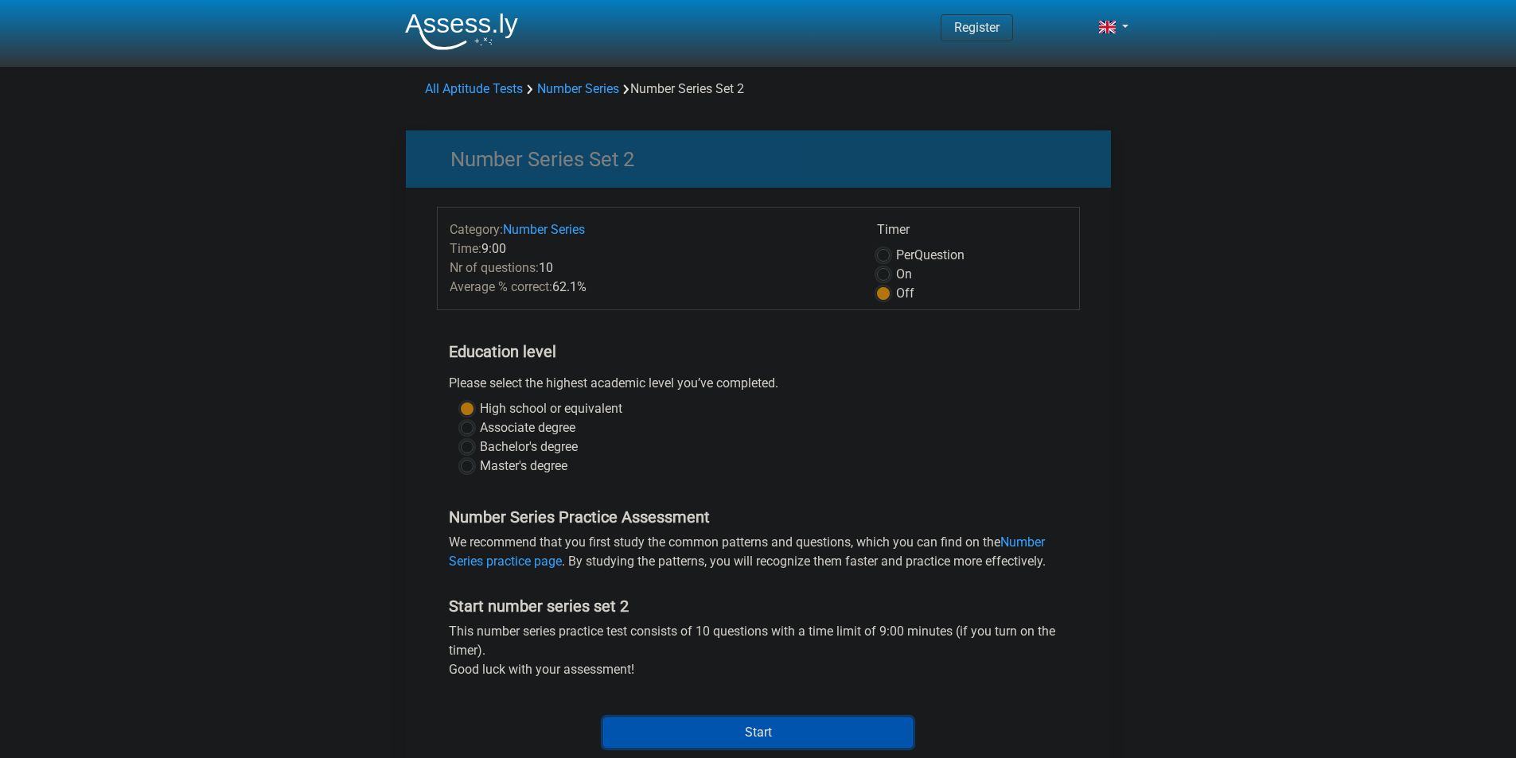
click at [725, 738] on input "Start" at bounding box center [758, 733] width 310 height 30
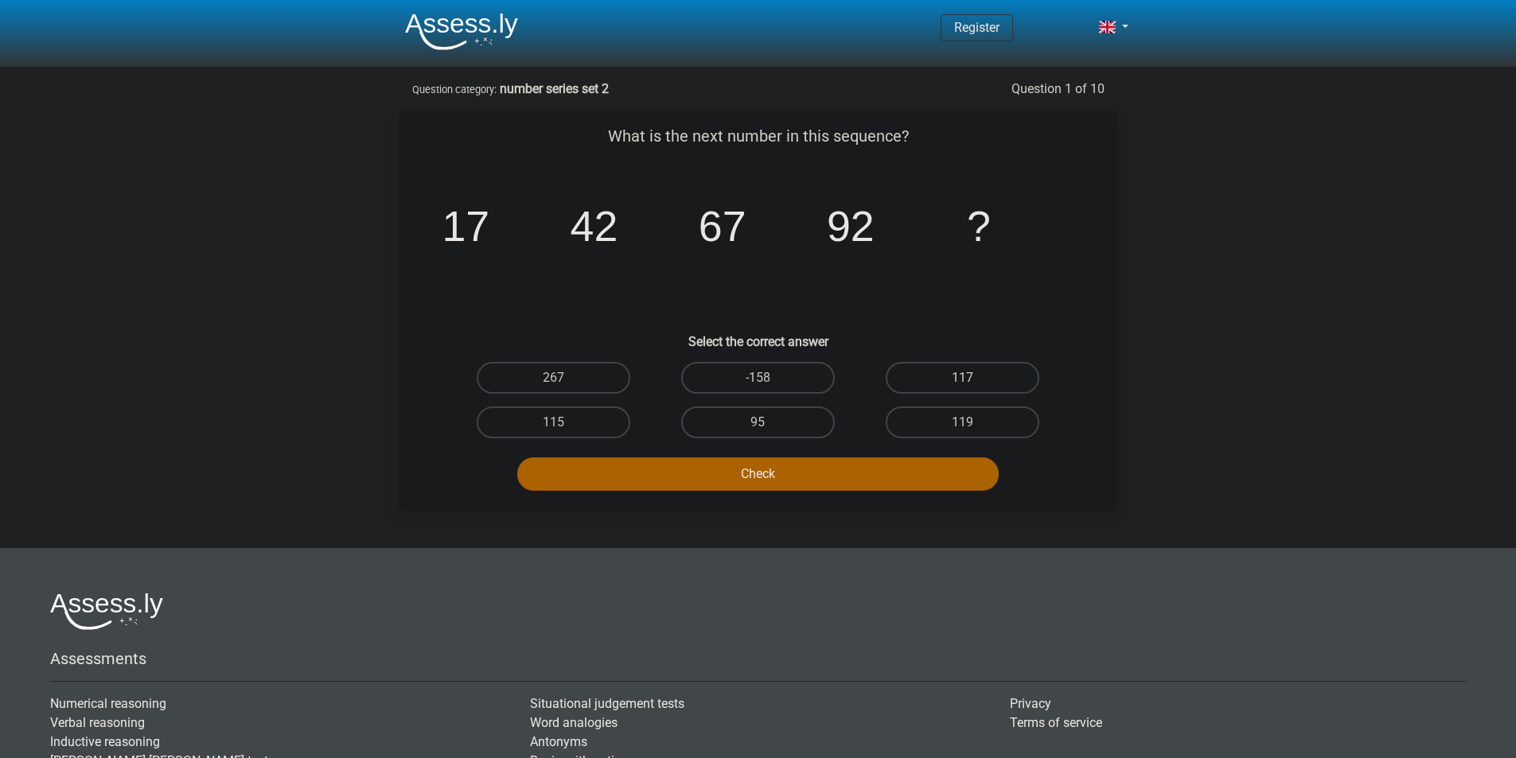
click at [917, 373] on label "117" at bounding box center [963, 378] width 154 height 32
click at [963, 378] on input "117" at bounding box center [968, 383] width 10 height 10
radio input "true"
click at [875, 473] on button "Check" at bounding box center [757, 474] width 481 height 33
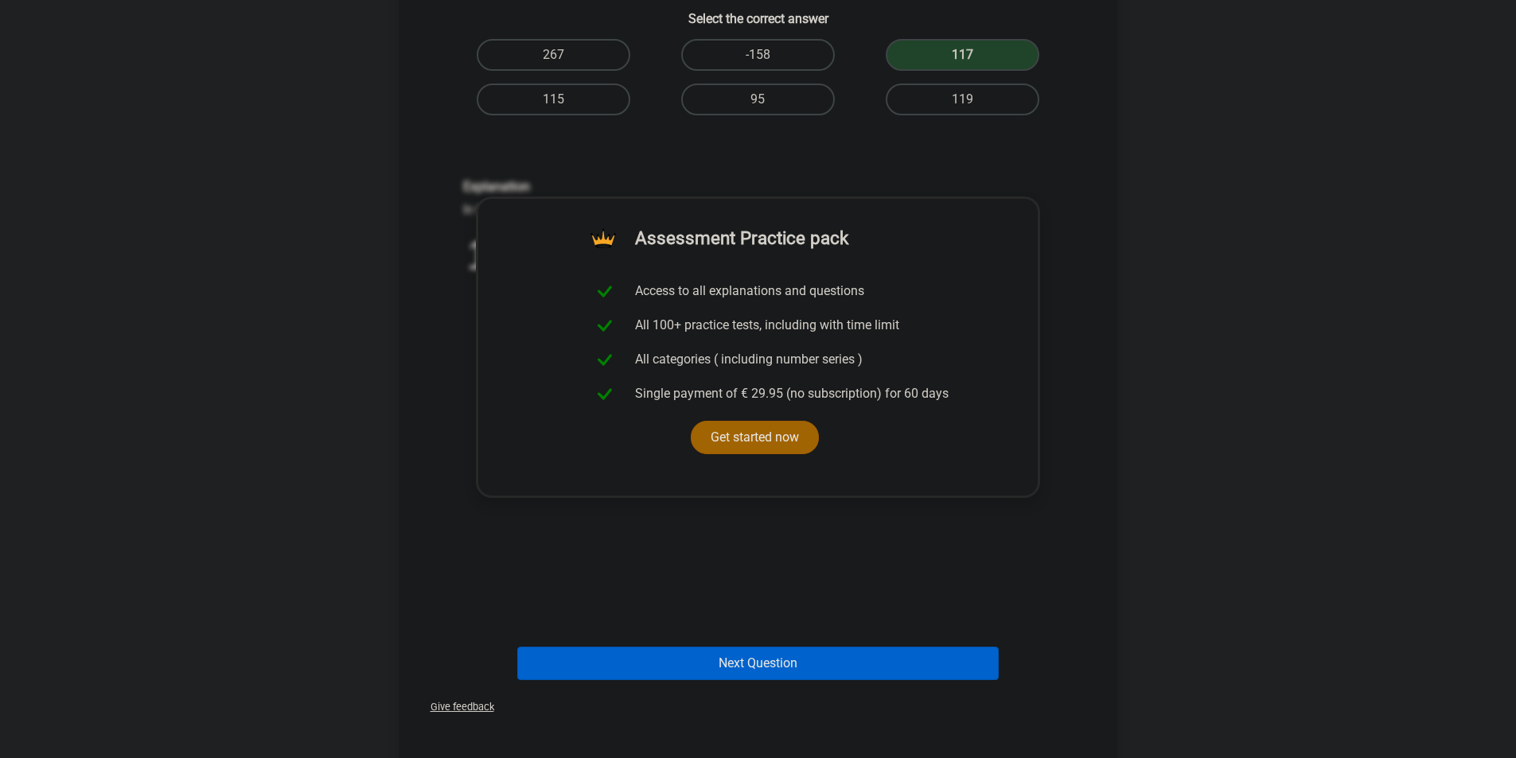
scroll to position [557, 0]
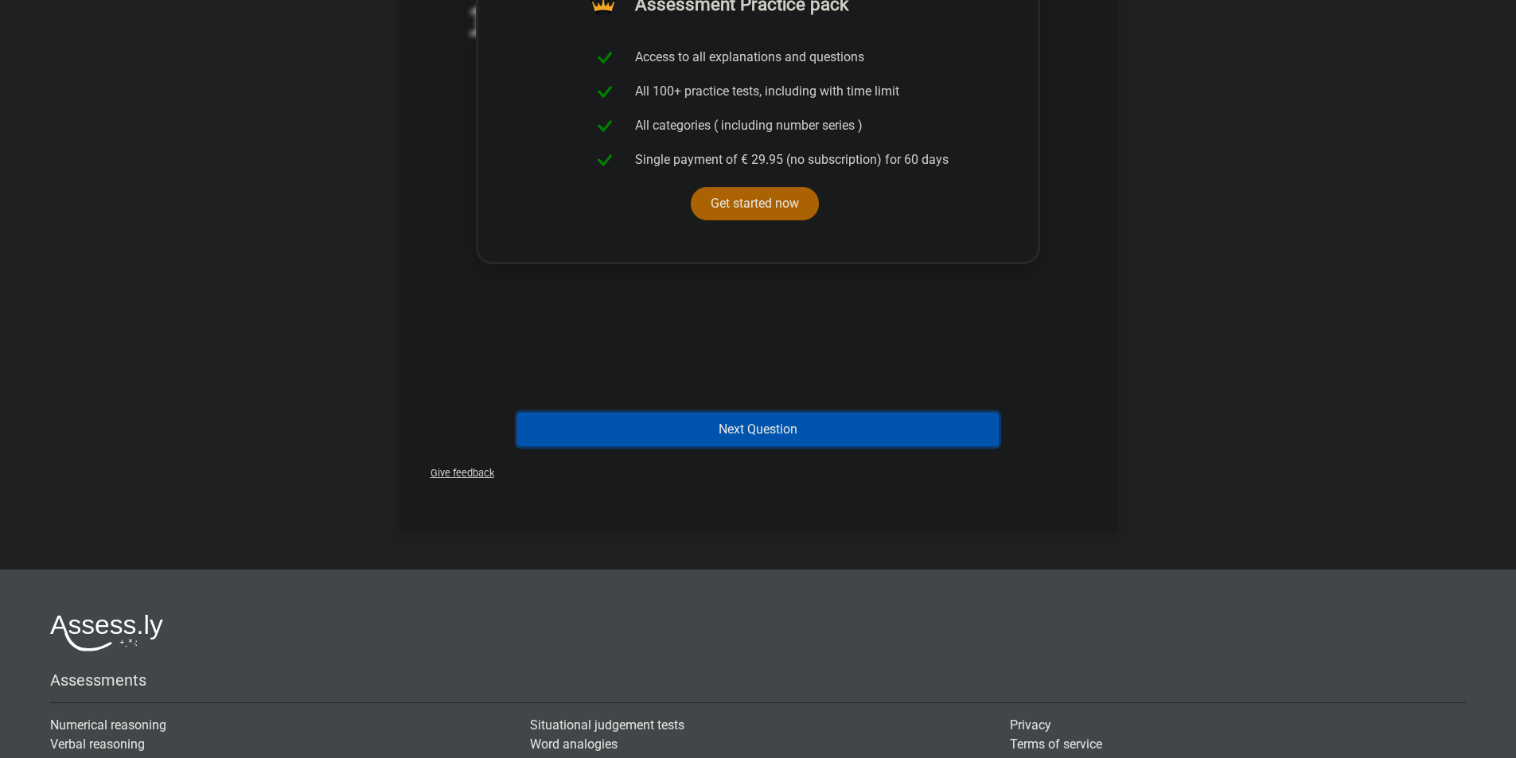
click at [702, 426] on button "Next Question" at bounding box center [757, 429] width 481 height 33
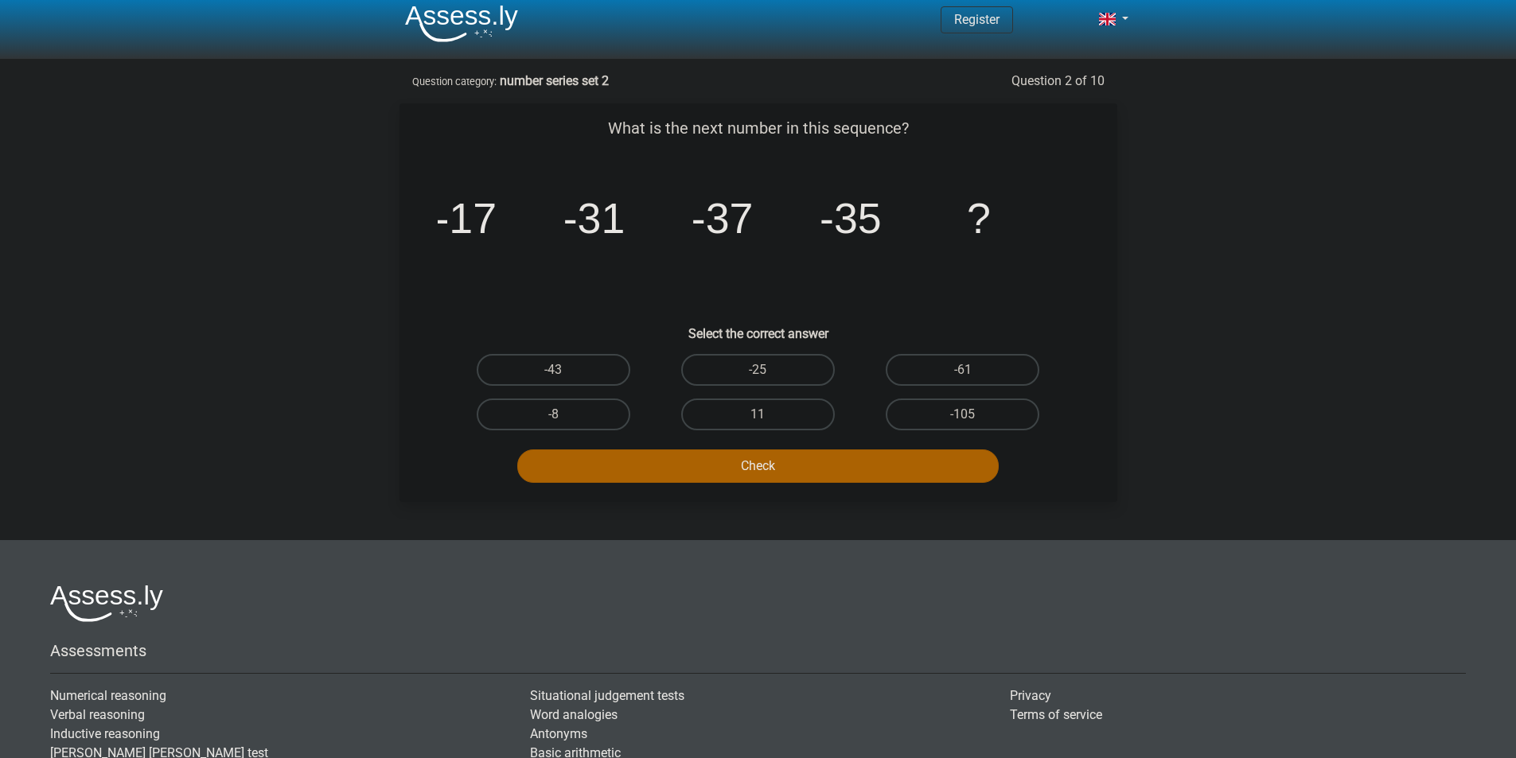
scroll to position [0, 0]
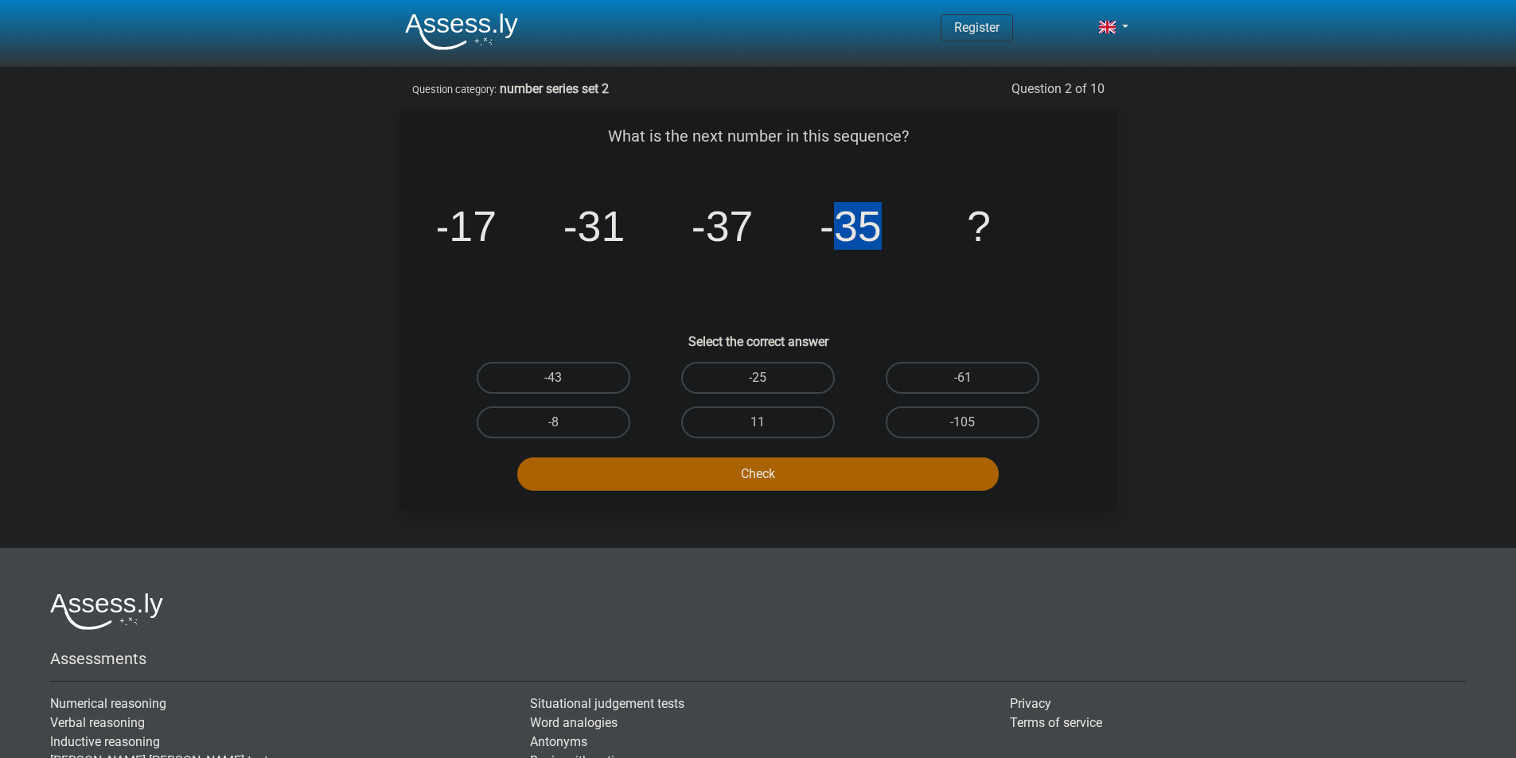
drag, startPoint x: 838, startPoint y: 222, endPoint x: 890, endPoint y: 222, distance: 52.5
click at [890, 222] on icon "image/svg+xml -17 -31 -37 -35 ?" at bounding box center [758, 241] width 641 height 161
click at [497, 244] on tspan "-35" at bounding box center [465, 226] width 62 height 48
click at [799, 377] on label "-25" at bounding box center [758, 378] width 154 height 32
click at [768, 378] on input "-25" at bounding box center [762, 383] width 10 height 10
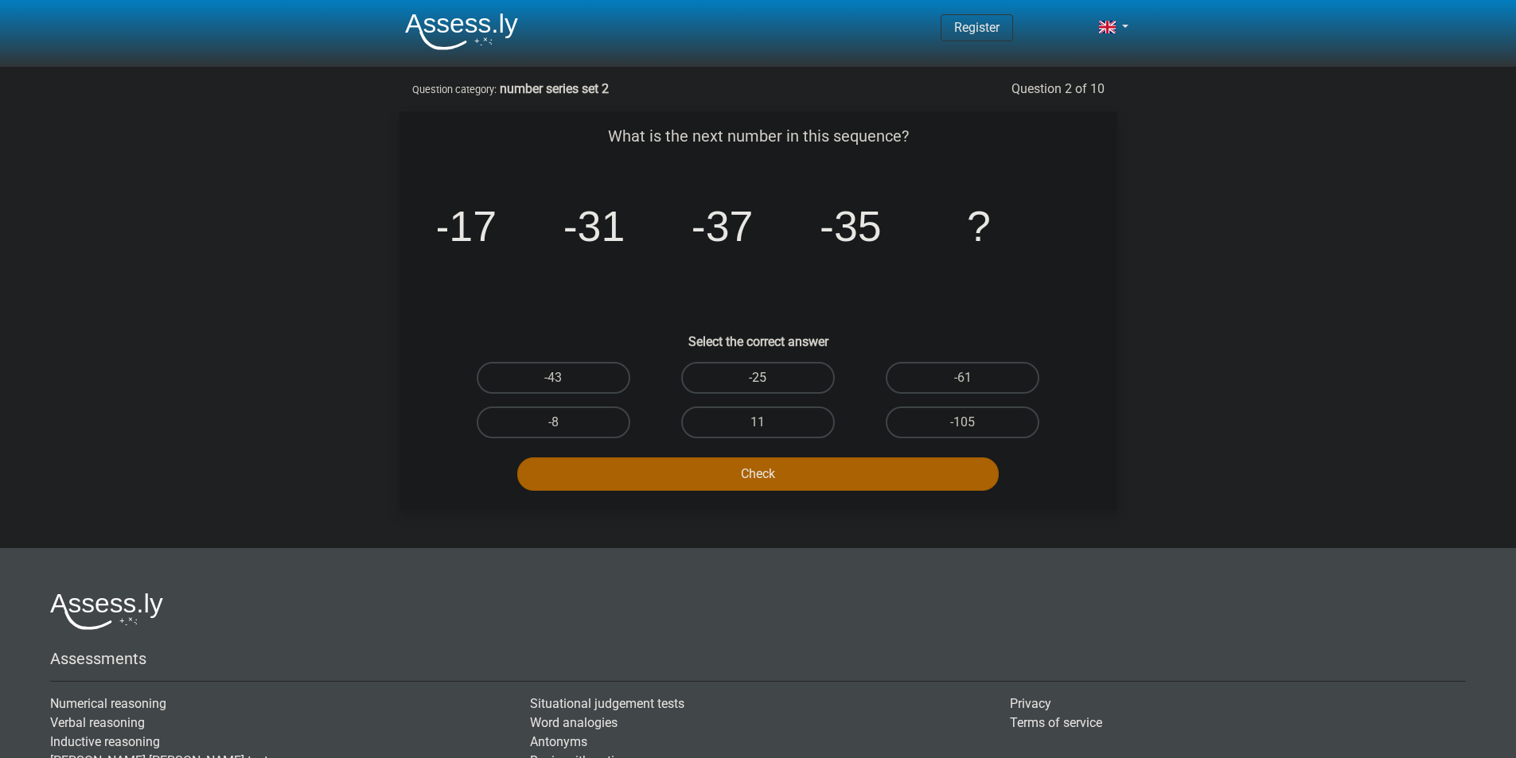
radio input "true"
click at [819, 468] on button "Check" at bounding box center [757, 474] width 481 height 33
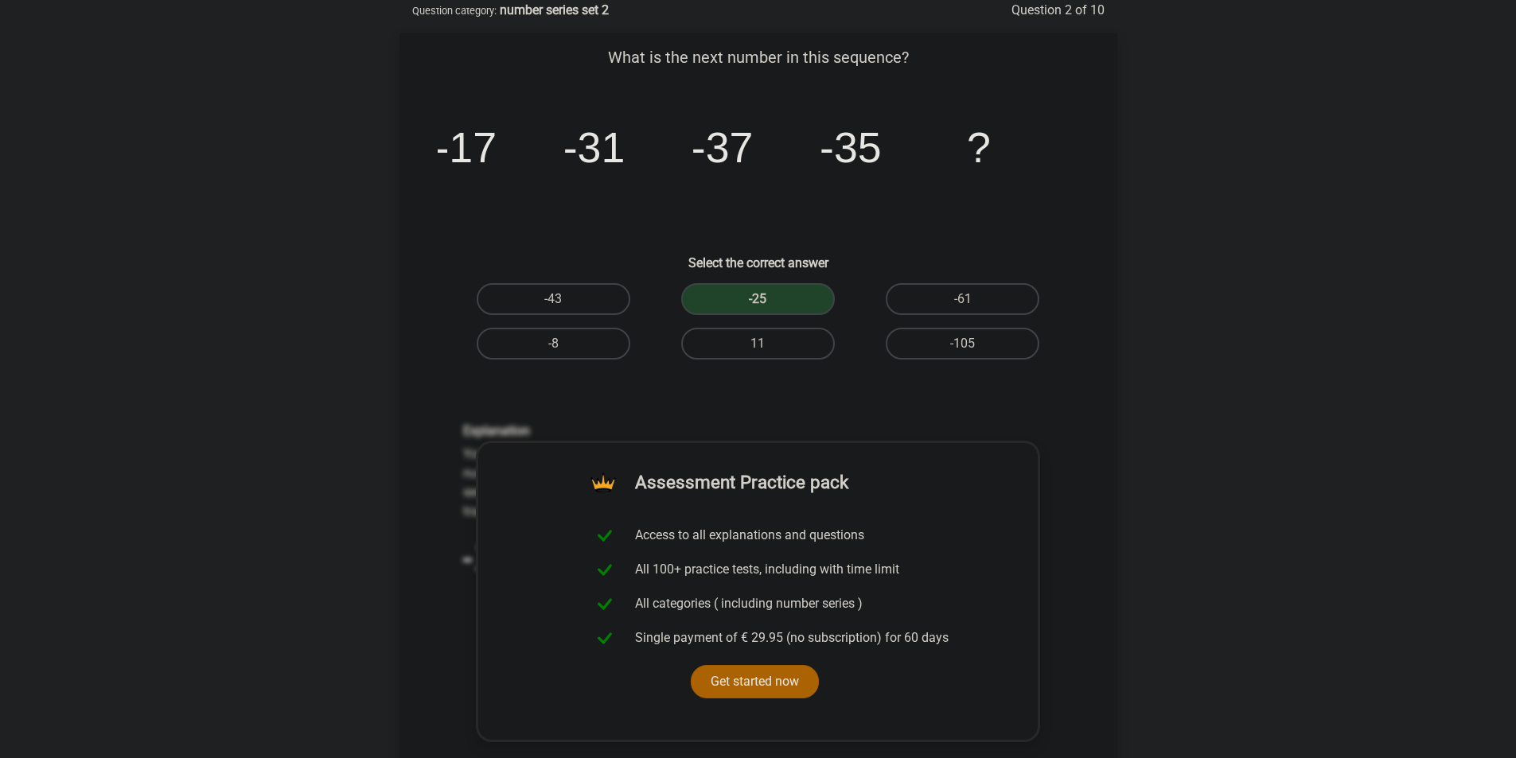
scroll to position [80, 0]
drag, startPoint x: 434, startPoint y: 141, endPoint x: 512, endPoint y: 138, distance: 77.2
click at [512, 138] on div "image/svg+xml -17 -31 -37 -35 ?" at bounding box center [758, 161] width 667 height 161
click at [512, 138] on icon "image/svg+xml -17 -31 -37 -35 ?" at bounding box center [758, 161] width 641 height 161
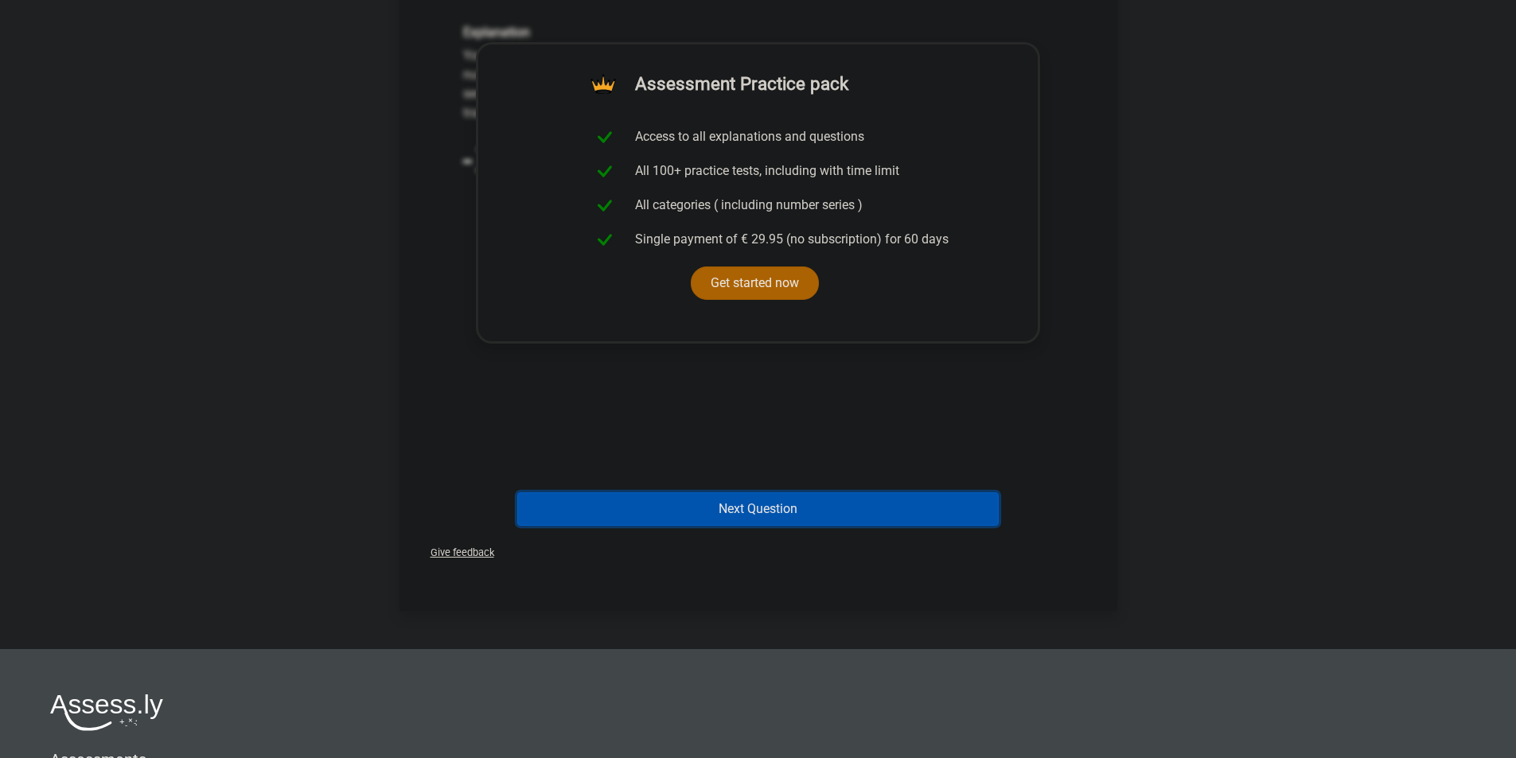
click at [750, 500] on button "Next Question" at bounding box center [757, 509] width 481 height 33
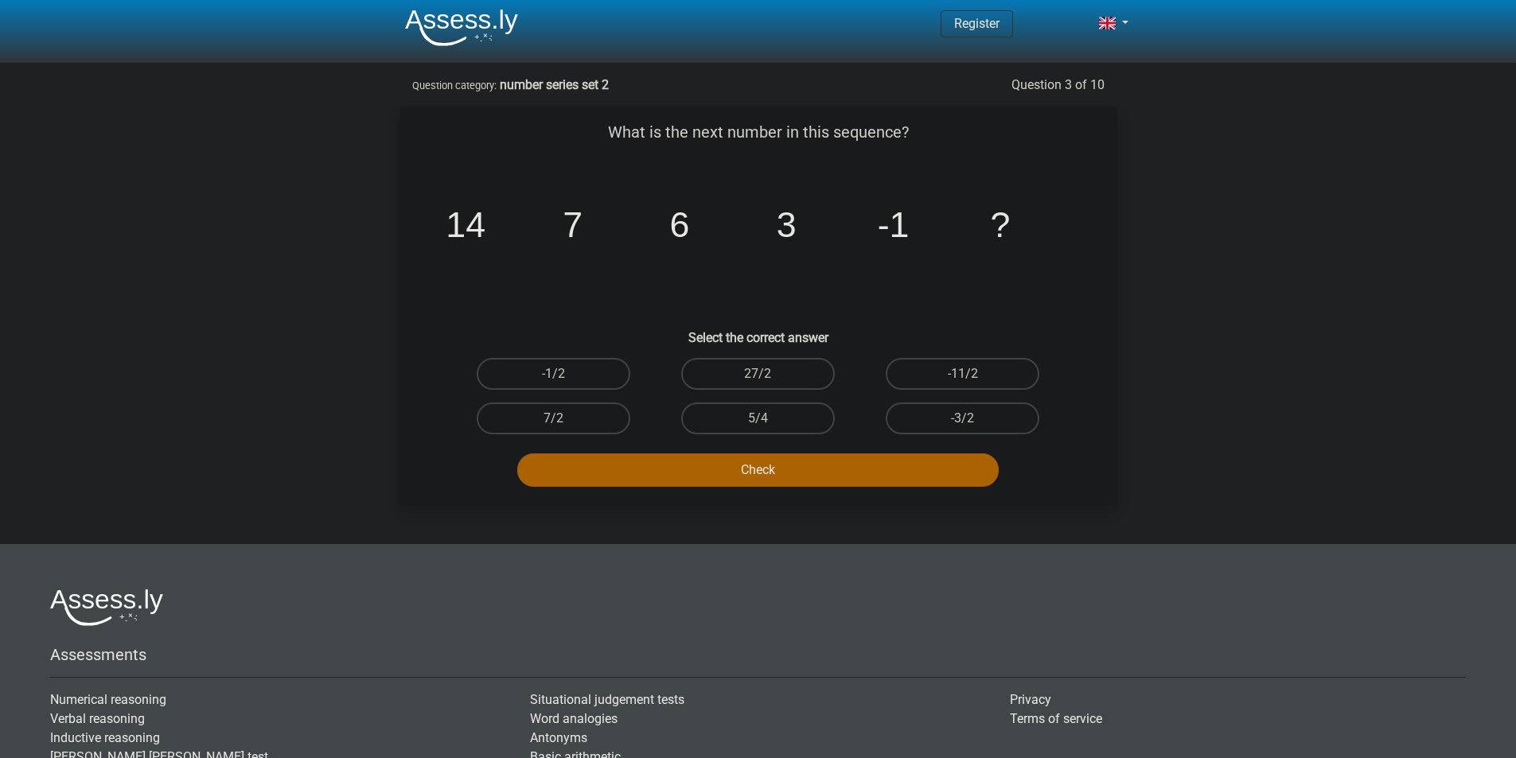
scroll to position [0, 0]
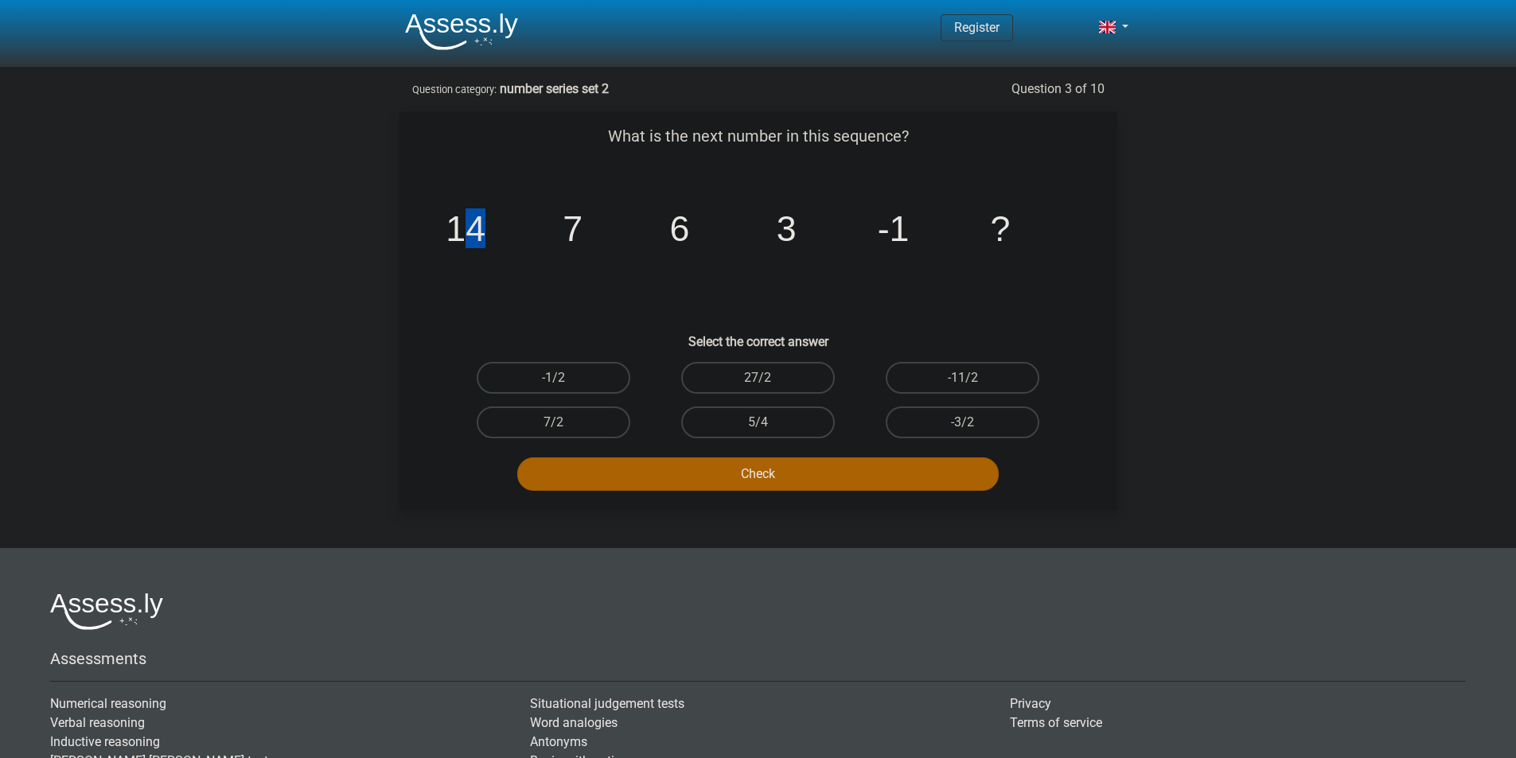
drag, startPoint x: 469, startPoint y: 225, endPoint x: 500, endPoint y: 226, distance: 31.8
click at [500, 226] on icon "image/svg+xml 14 7 6 3 -1 ?" at bounding box center [758, 241] width 641 height 161
click at [529, 230] on icon "image/svg+xml 14 7 6 3 -1 ?" at bounding box center [758, 241] width 641 height 161
click at [485, 220] on tspan "7" at bounding box center [466, 228] width 40 height 40
drag, startPoint x: 694, startPoint y: 236, endPoint x: 675, endPoint y: 230, distance: 19.9
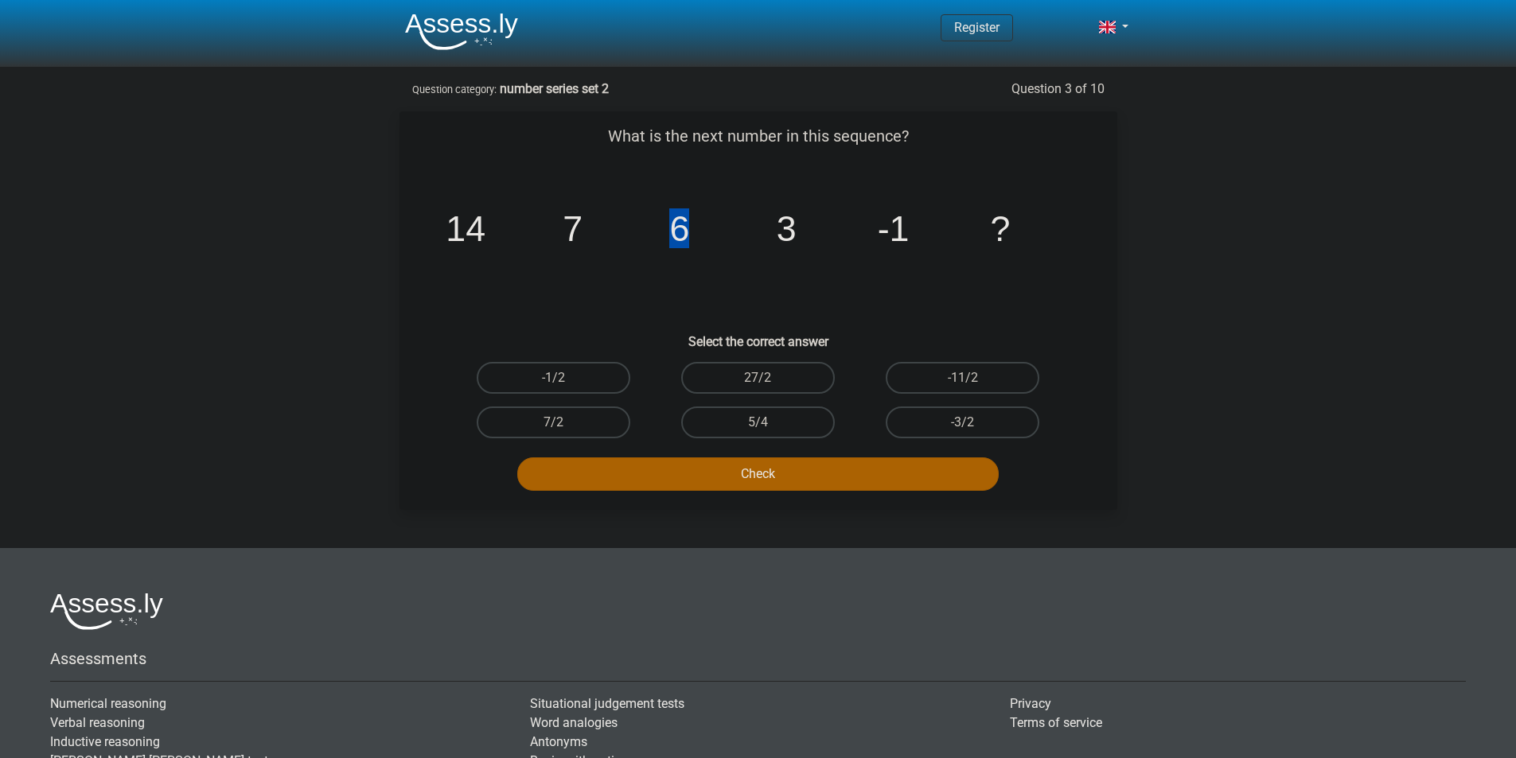
click at [675, 230] on icon "image/svg+xml 14 7 6 3 -1 ?" at bounding box center [758, 241] width 641 height 161
drag, startPoint x: 793, startPoint y: 226, endPoint x: 773, endPoint y: 224, distance: 20.8
click at [773, 224] on icon "image/svg+xml 14 7 6 3 -1 ?" at bounding box center [758, 241] width 641 height 161
click at [485, 233] on tspan "3" at bounding box center [466, 228] width 40 height 40
drag, startPoint x: 459, startPoint y: 218, endPoint x: 569, endPoint y: 216, distance: 109.8
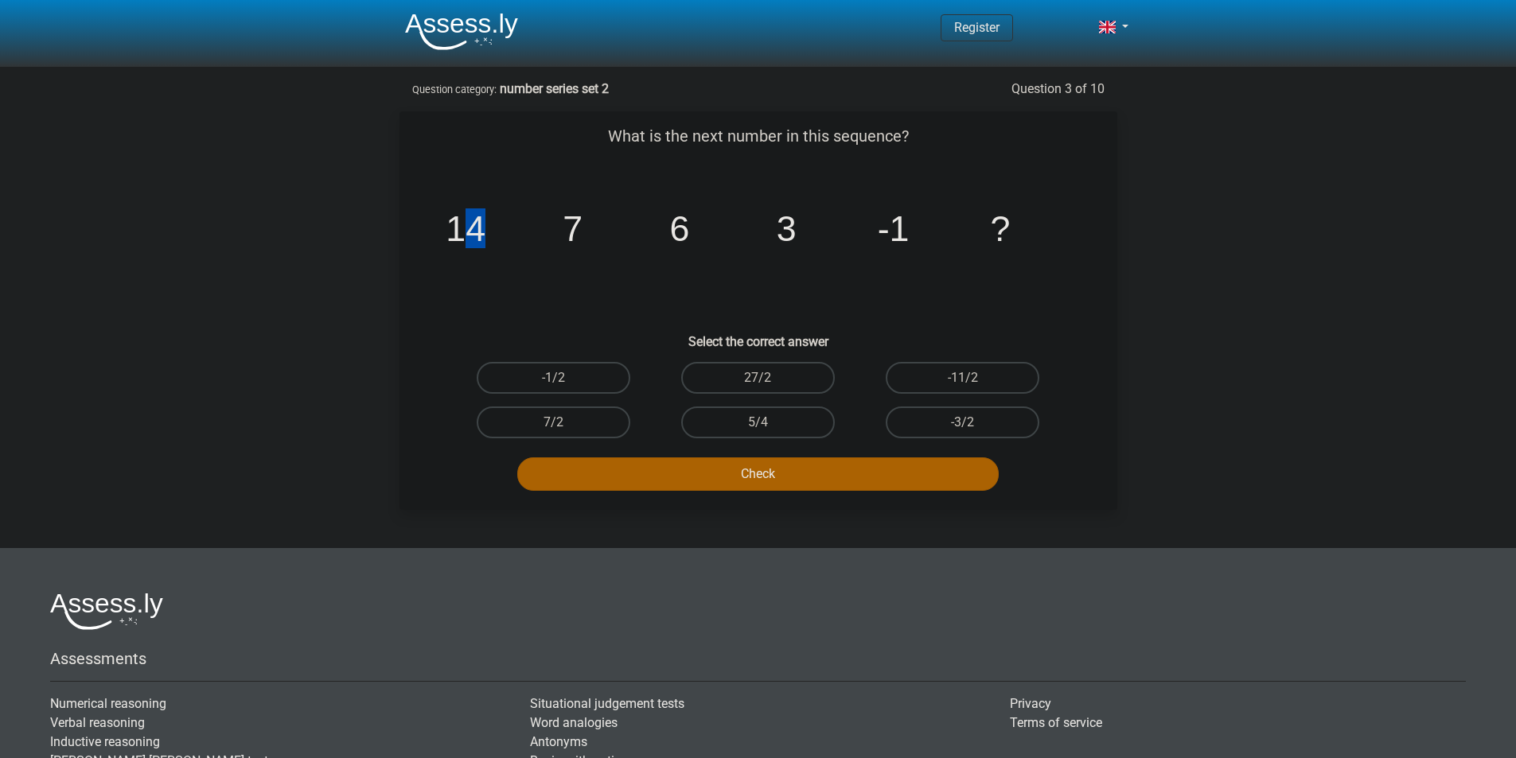
click at [569, 216] on g "14 7 6 3 -1 ?" at bounding box center [728, 228] width 564 height 40
click at [595, 227] on icon "image/svg+xml 14 7 6 3 -1 ?" at bounding box center [758, 241] width 641 height 161
click at [485, 224] on tspan "6" at bounding box center [466, 228] width 40 height 40
click at [485, 235] on tspan "7" at bounding box center [466, 228] width 40 height 40
click at [555, 385] on input "-1/2" at bounding box center [558, 383] width 10 height 10
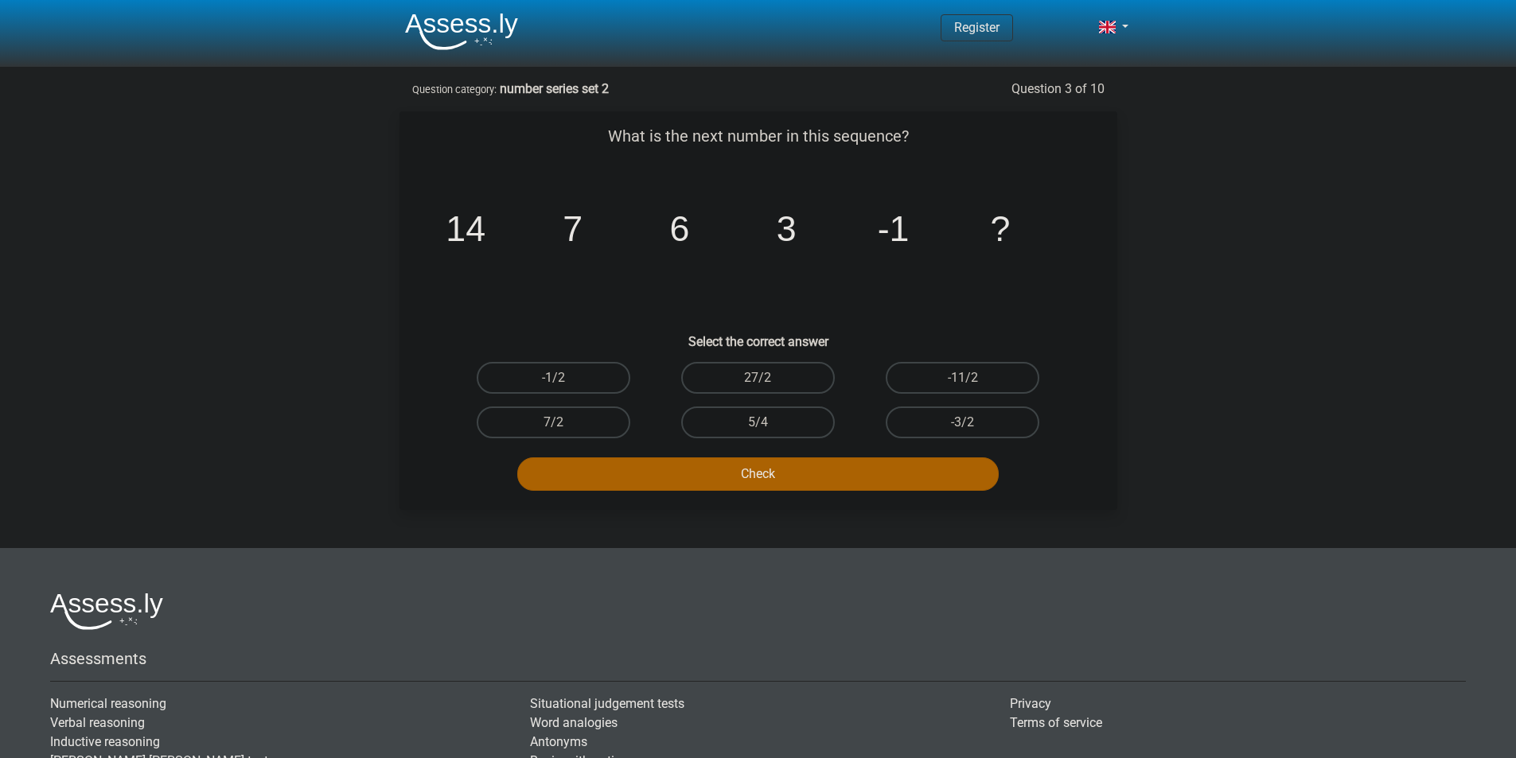
radio input "true"
click at [642, 459] on button "Check" at bounding box center [757, 474] width 481 height 33
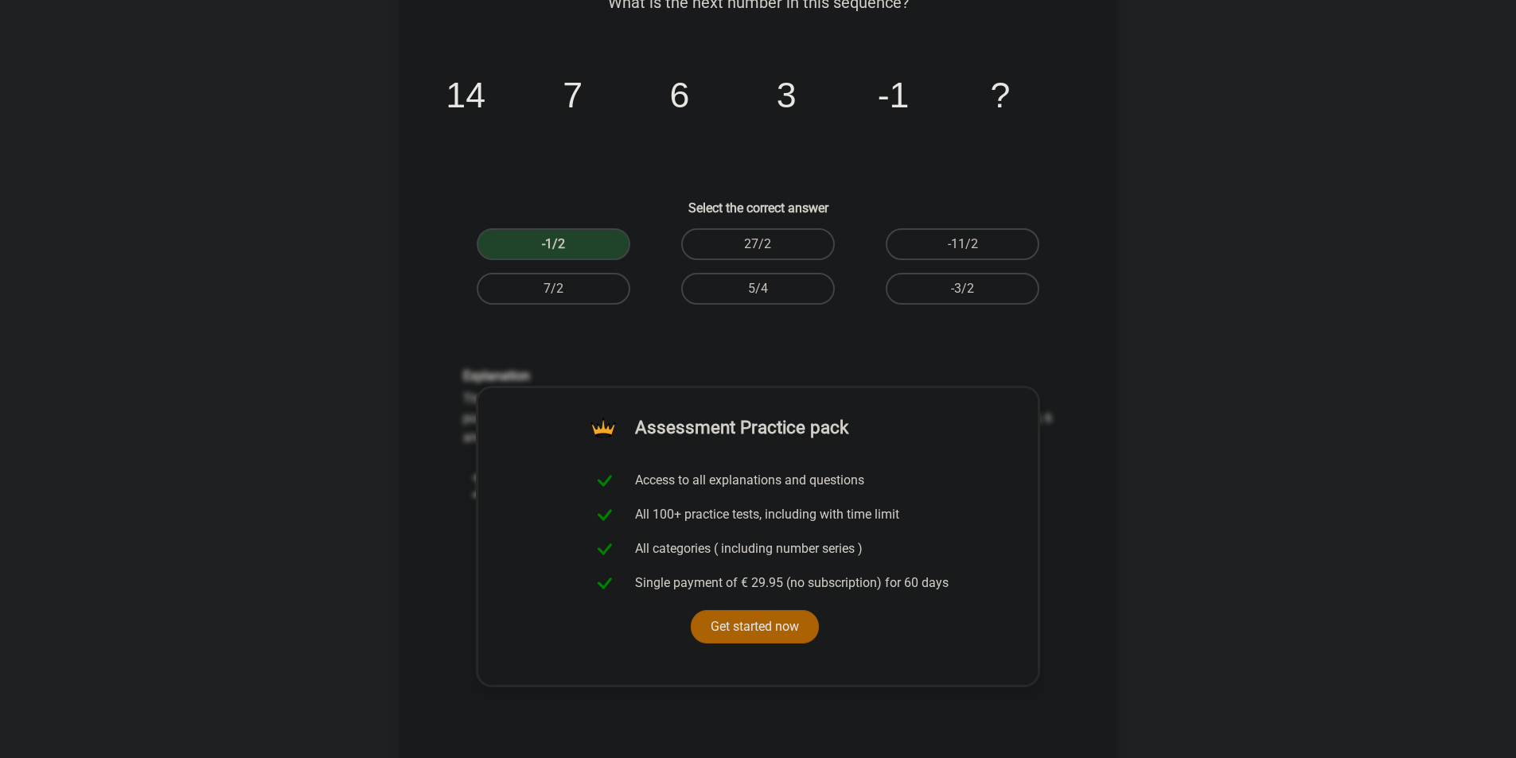
scroll to position [318, 0]
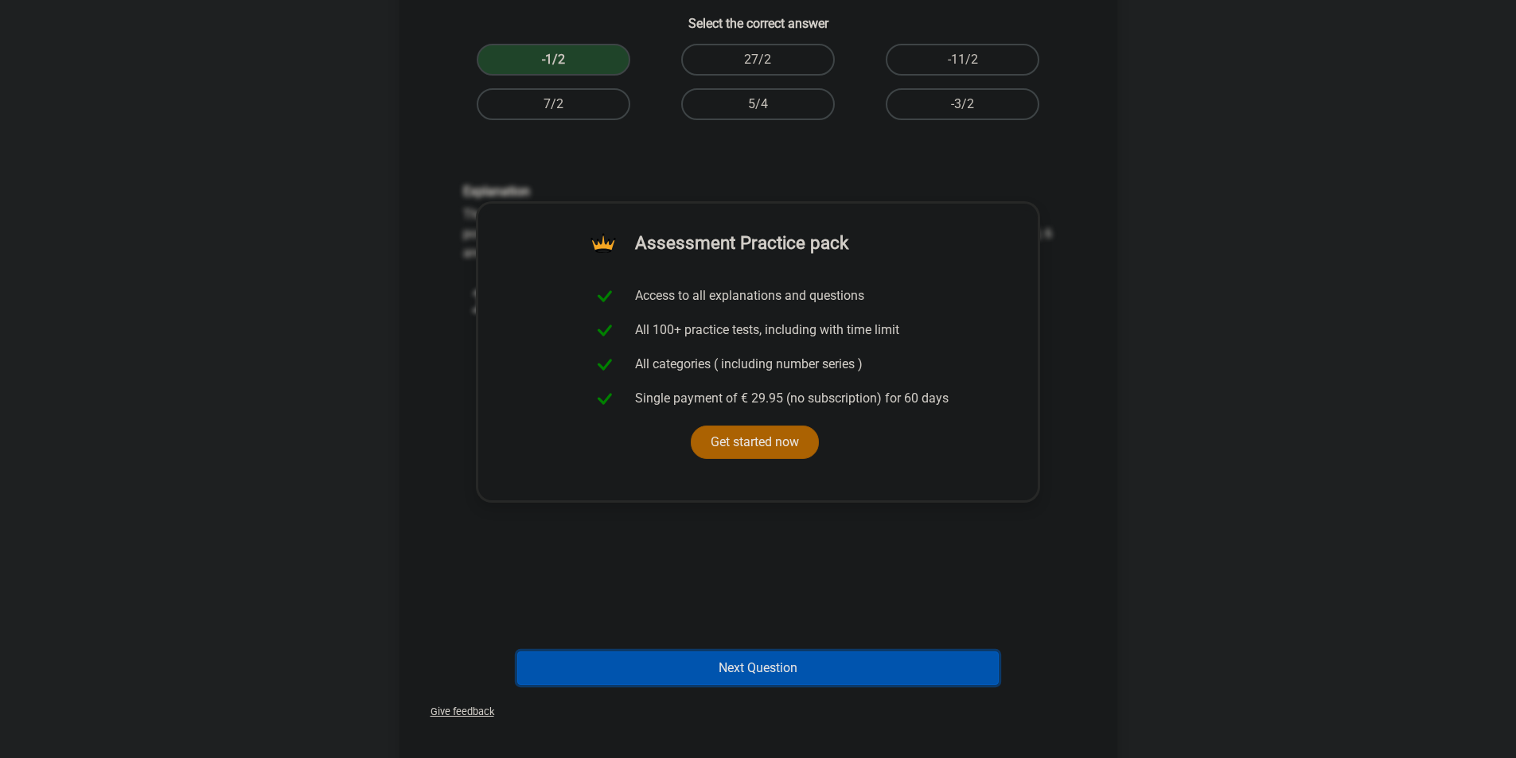
click at [880, 668] on button "Next Question" at bounding box center [757, 668] width 481 height 33
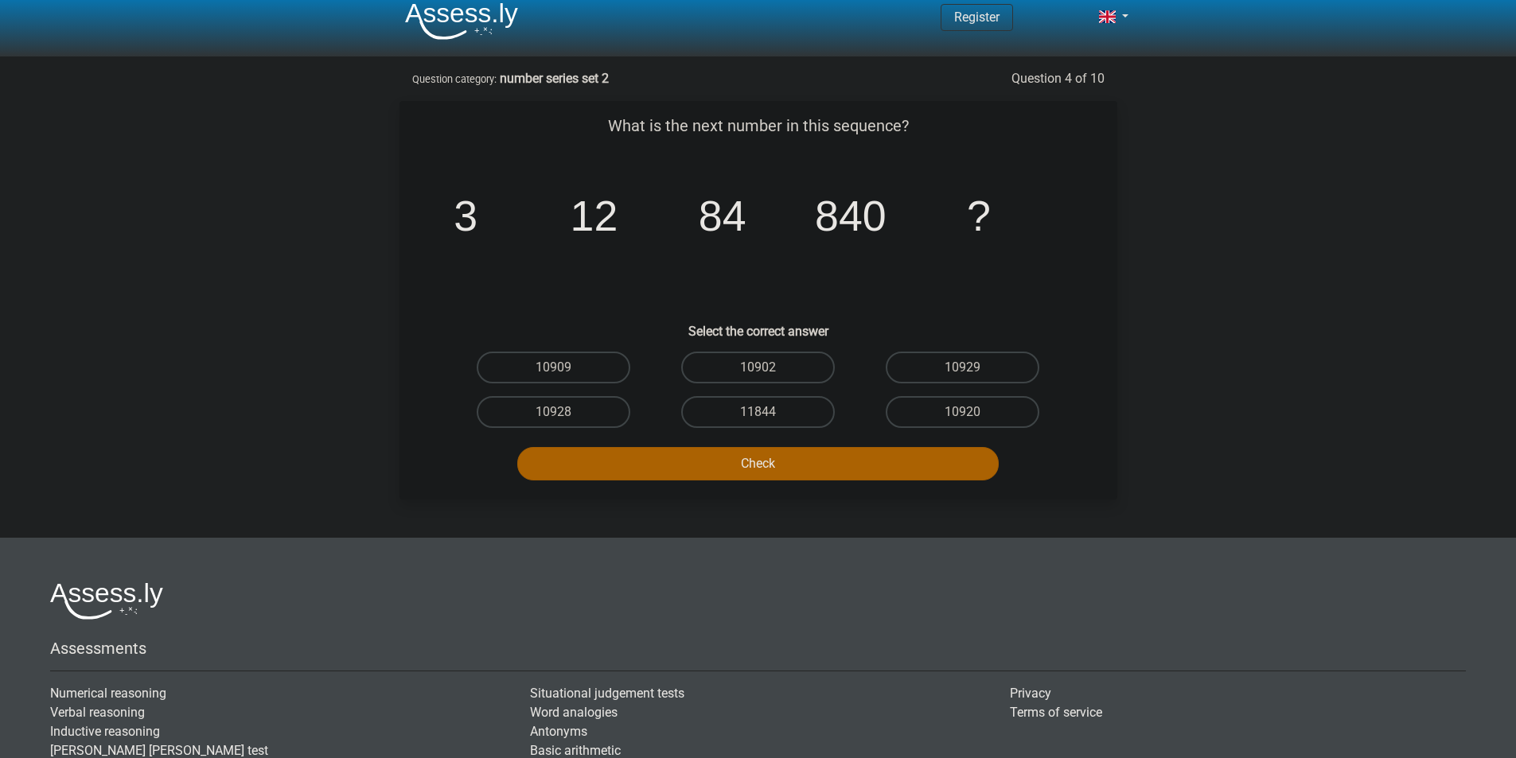
scroll to position [0, 0]
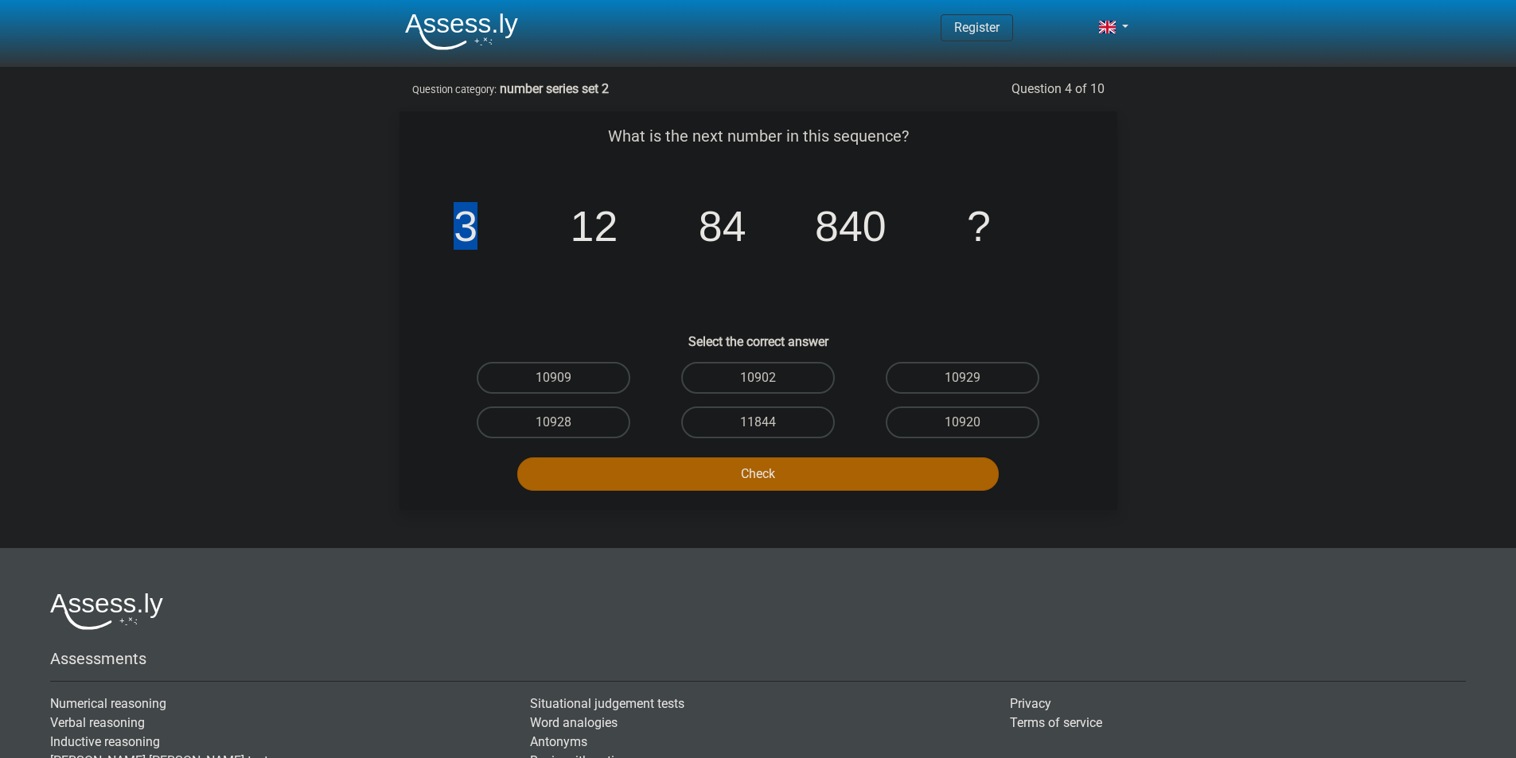
drag, startPoint x: 454, startPoint y: 249, endPoint x: 488, endPoint y: 243, distance: 34.8
click at [488, 243] on icon "image/svg+xml 3 12 84 840 ?" at bounding box center [758, 241] width 641 height 161
drag, startPoint x: 456, startPoint y: 236, endPoint x: 529, endPoint y: 236, distance: 73.2
click at [458, 235] on tspan "3" at bounding box center [466, 226] width 24 height 48
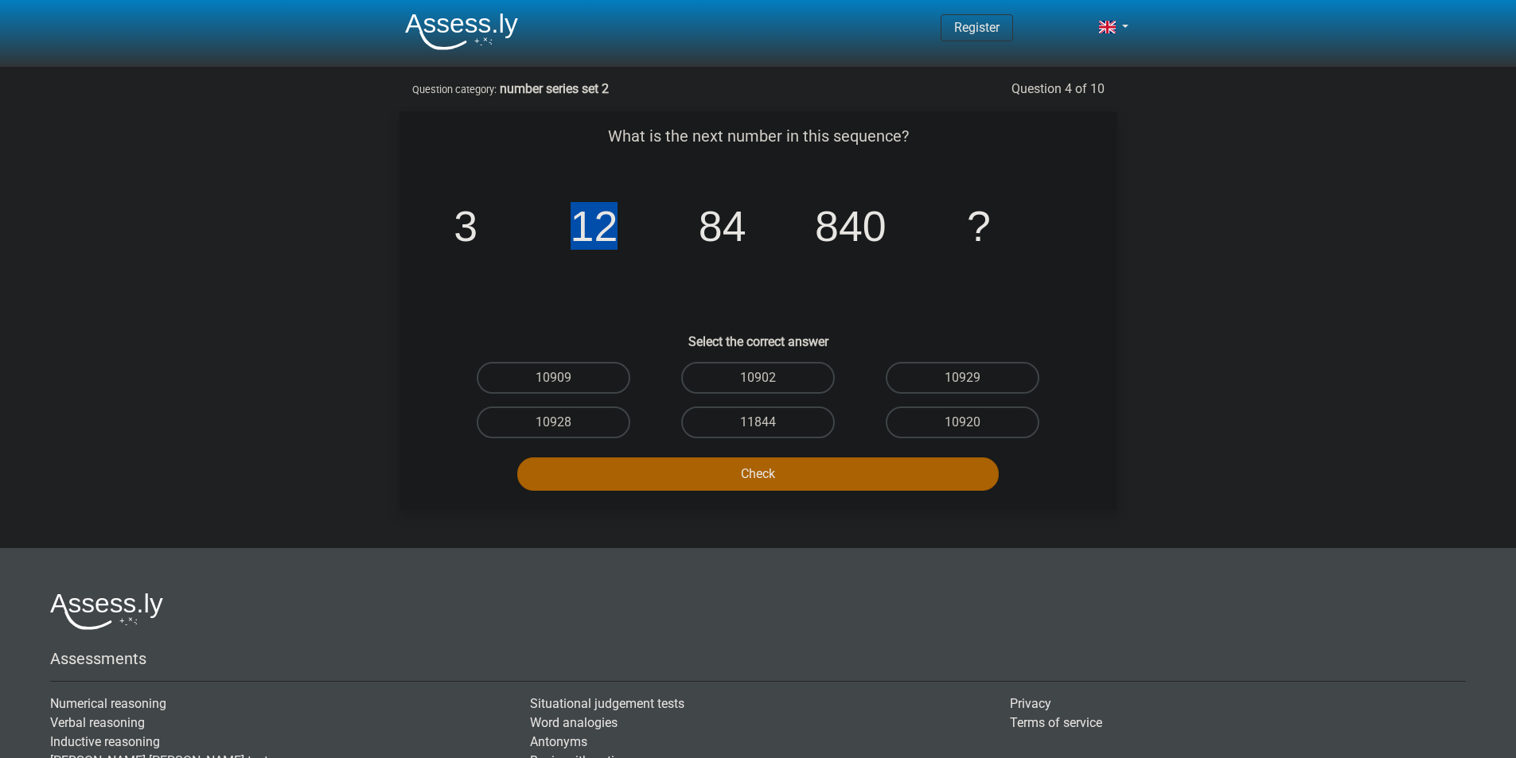
drag, startPoint x: 601, startPoint y: 225, endPoint x: 577, endPoint y: 224, distance: 23.9
click at [477, 224] on tspan "12" at bounding box center [466, 226] width 24 height 48
click at [581, 189] on icon "image/svg+xml 3 12 84 840 ?" at bounding box center [758, 241] width 641 height 161
drag, startPoint x: 613, startPoint y: 214, endPoint x: 586, endPoint y: 220, distance: 27.6
click at [477, 208] on tspan "12" at bounding box center [466, 226] width 24 height 48
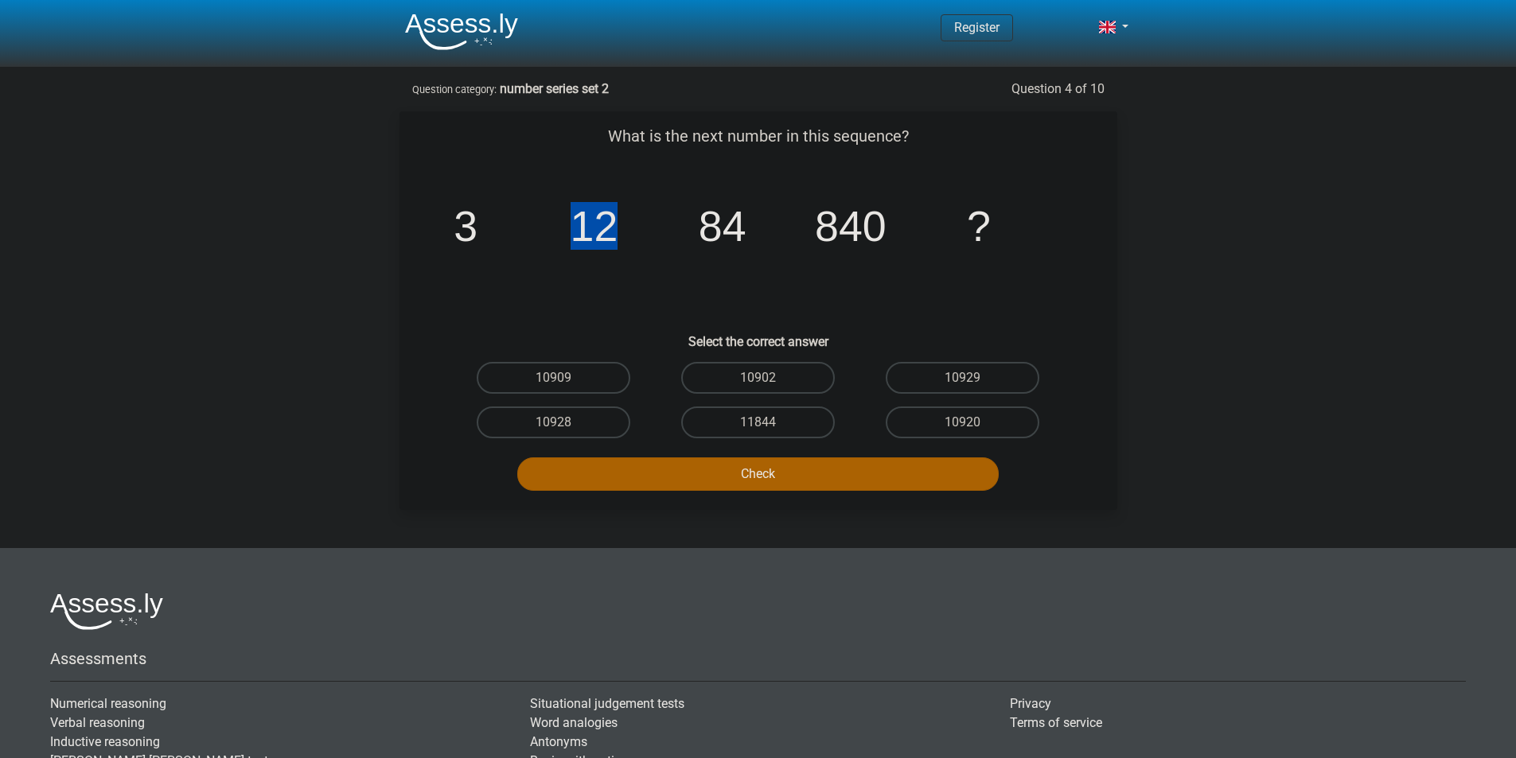
click at [477, 220] on tspan "12" at bounding box center [466, 226] width 24 height 48
drag, startPoint x: 608, startPoint y: 216, endPoint x: 582, endPoint y: 208, distance: 27.2
click at [477, 208] on tspan "12" at bounding box center [466, 226] width 24 height 48
click at [477, 214] on tspan "12" at bounding box center [466, 226] width 24 height 48
drag, startPoint x: 619, startPoint y: 220, endPoint x: 584, endPoint y: 212, distance: 35.7
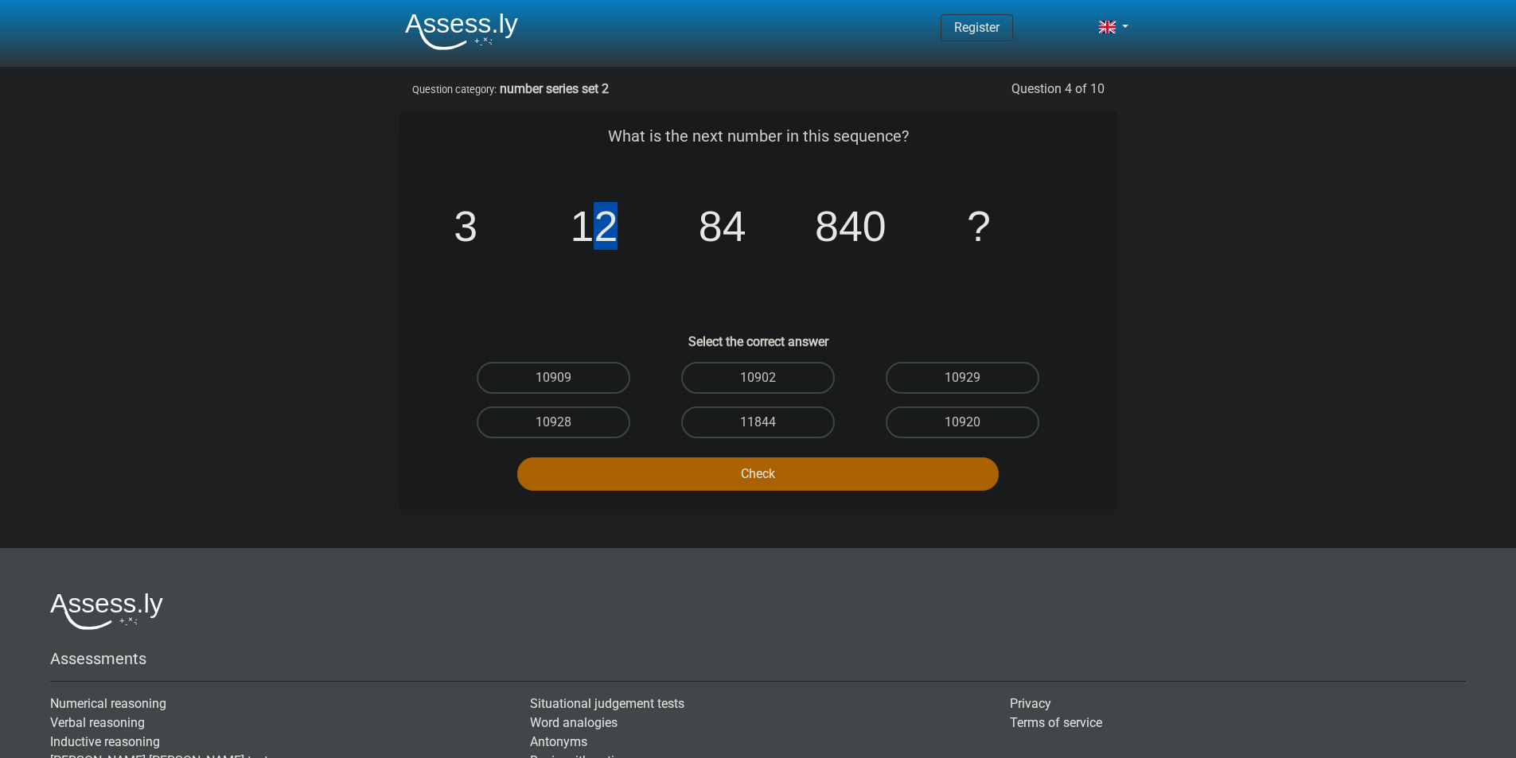
click at [584, 212] on icon "image/svg+xml 3 12 84 840 ?" at bounding box center [758, 241] width 641 height 161
click at [477, 226] on tspan "12" at bounding box center [466, 226] width 24 height 48
drag, startPoint x: 746, startPoint y: 230, endPoint x: 706, endPoint y: 223, distance: 41.2
click at [707, 223] on icon "image/svg+xml 3 12 84 840 ?" at bounding box center [758, 241] width 641 height 161
drag, startPoint x: 454, startPoint y: 229, endPoint x: 477, endPoint y: 228, distance: 22.3
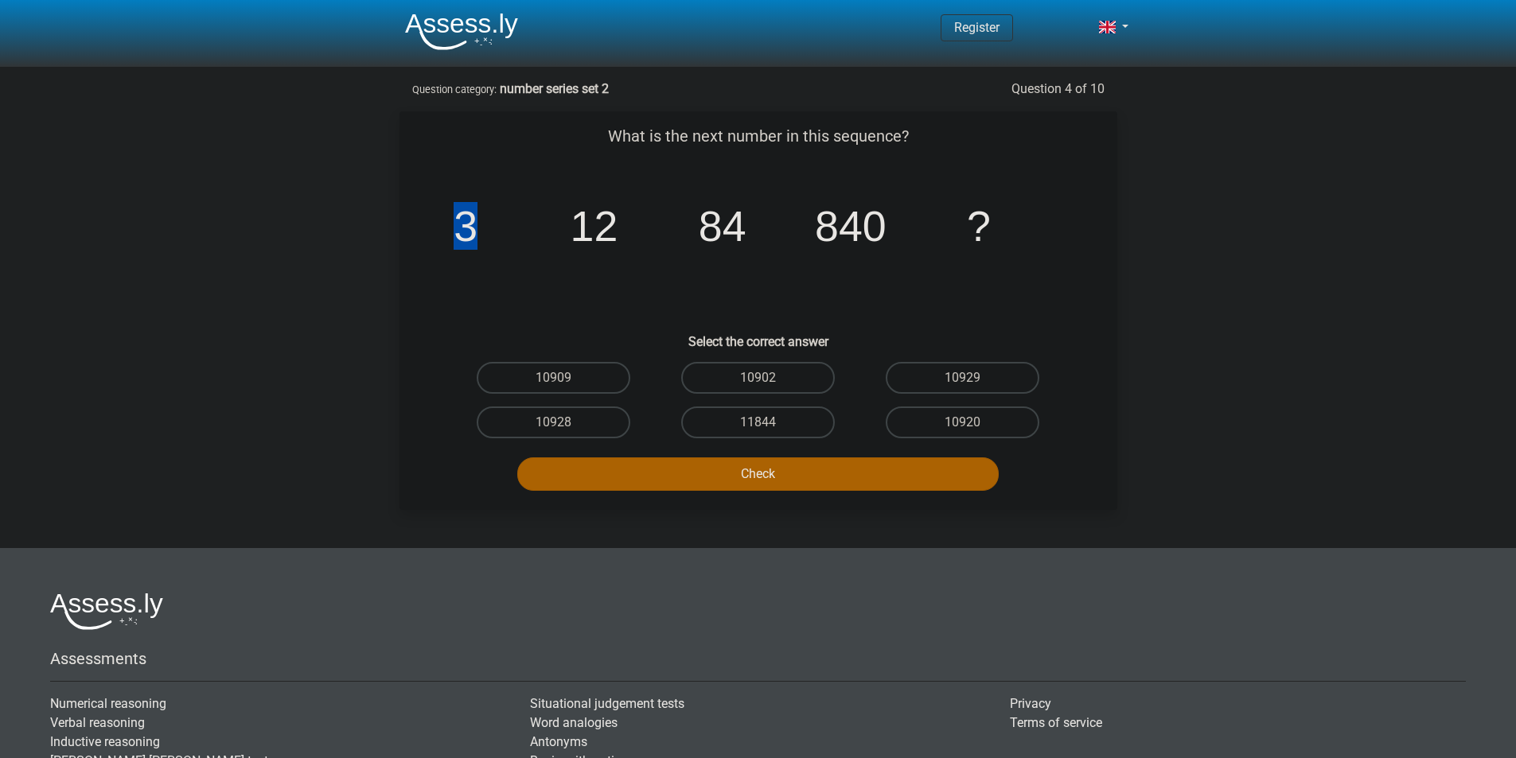
click at [477, 228] on tspan "3" at bounding box center [466, 226] width 24 height 48
drag, startPoint x: 620, startPoint y: 224, endPoint x: 581, endPoint y: 219, distance: 39.4
click at [581, 219] on icon "image/svg+xml 3 12 84 840 ?" at bounding box center [758, 241] width 641 height 161
drag, startPoint x: 746, startPoint y: 223, endPoint x: 699, endPoint y: 214, distance: 48.5
click at [699, 214] on icon "image/svg+xml 3 12 84 840 ?" at bounding box center [758, 241] width 641 height 161
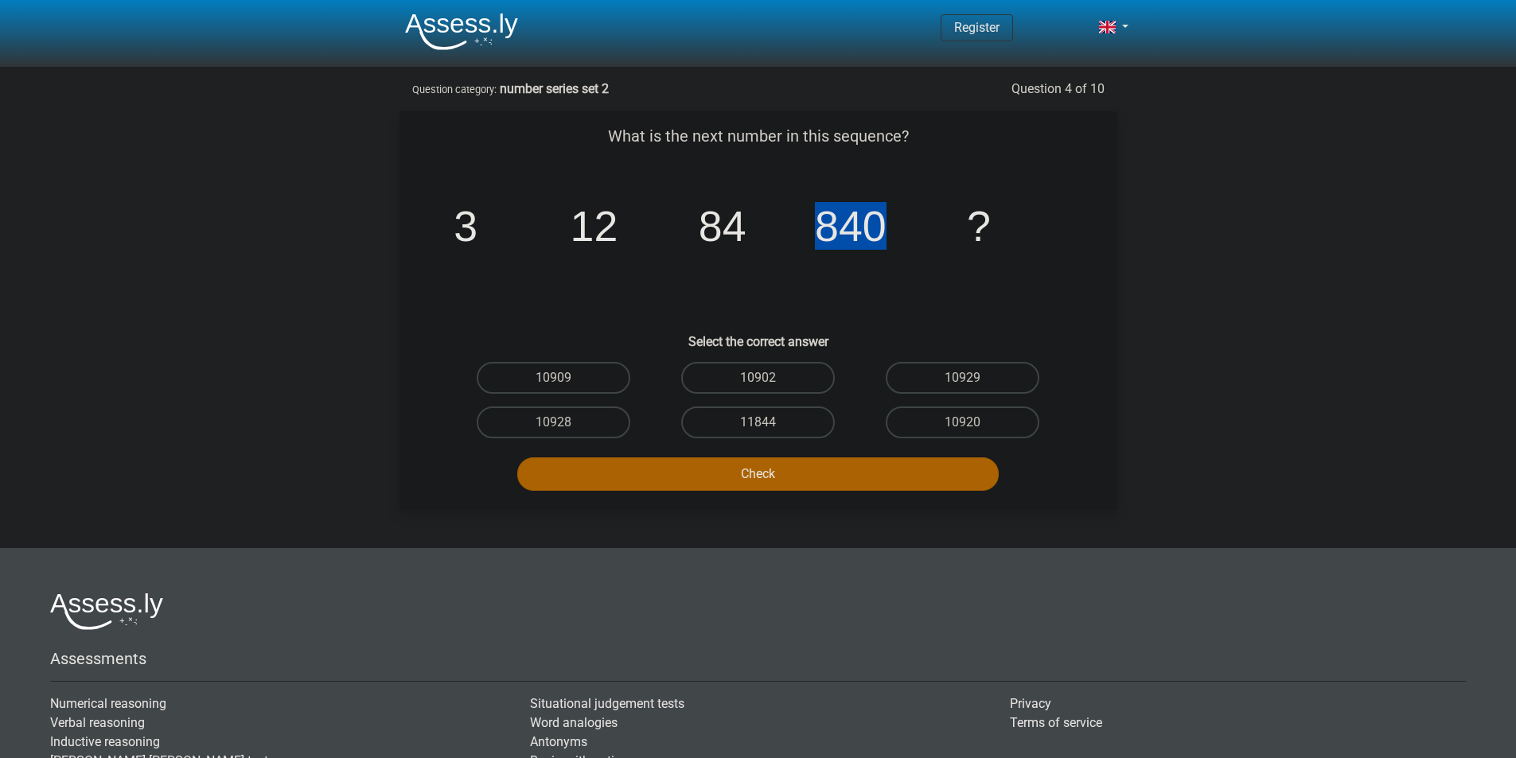
drag, startPoint x: 879, startPoint y: 235, endPoint x: 816, endPoint y: 221, distance: 64.3
click at [477, 221] on tspan "840" at bounding box center [466, 226] width 24 height 48
drag, startPoint x: 748, startPoint y: 222, endPoint x: 713, endPoint y: 213, distance: 36.1
click at [713, 213] on icon "image/svg+xml 3 12 84 840 ?" at bounding box center [758, 241] width 641 height 161
click at [691, 234] on icon "image/svg+xml 3 12 84 840 ?" at bounding box center [758, 241] width 641 height 161
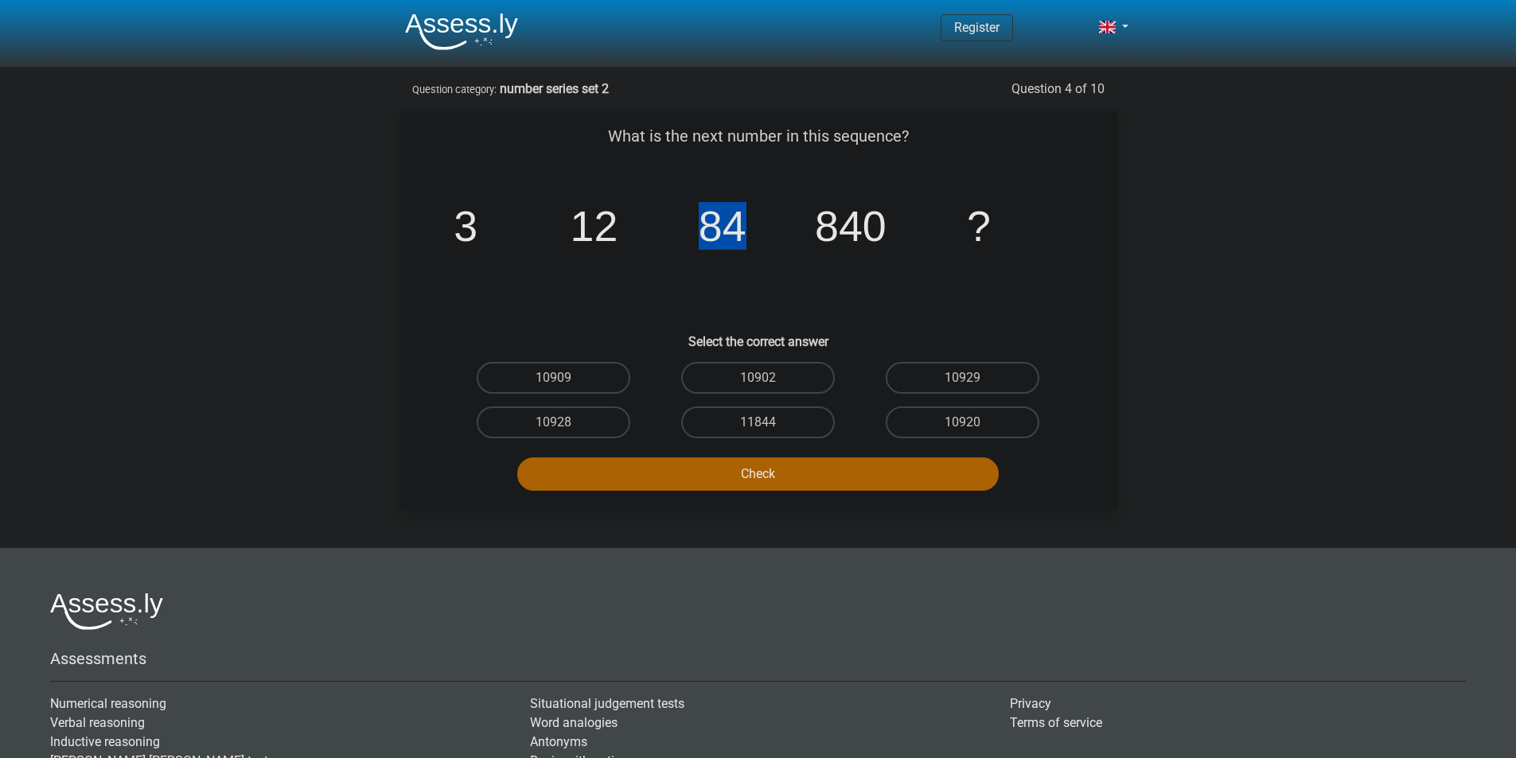
drag, startPoint x: 716, startPoint y: 229, endPoint x: 747, endPoint y: 230, distance: 31.0
click at [747, 230] on icon "image/svg+xml 3 12 84 840 ?" at bounding box center [758, 241] width 641 height 161
click at [477, 230] on tspan "84" at bounding box center [466, 226] width 24 height 48
drag, startPoint x: 472, startPoint y: 231, endPoint x: 543, endPoint y: 228, distance: 70.9
click at [507, 228] on icon "image/svg+xml 3 12 84 840 ?" at bounding box center [758, 241] width 641 height 161
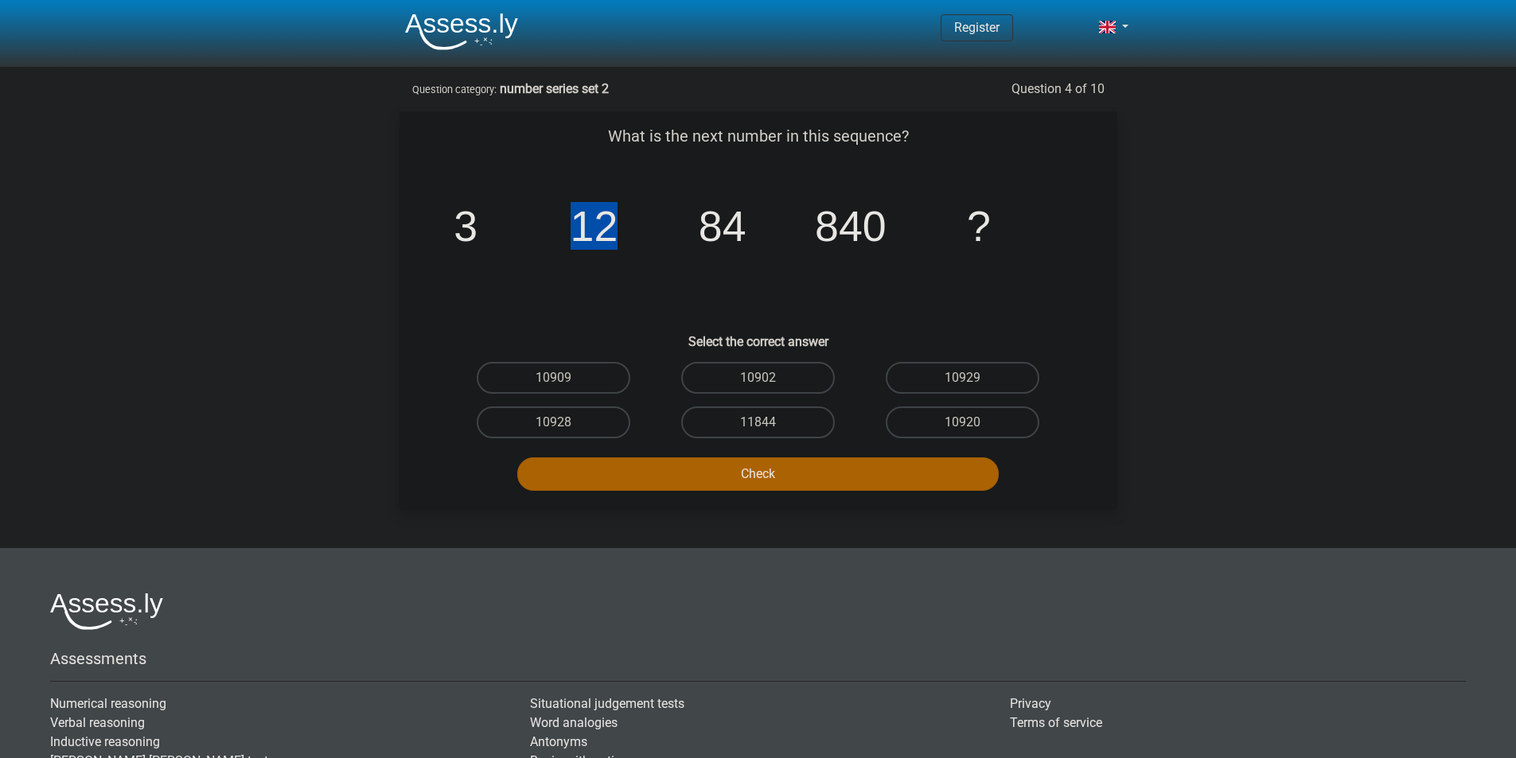
drag, startPoint x: 607, startPoint y: 225, endPoint x: 579, endPoint y: 219, distance: 28.6
click at [477, 219] on tspan "12" at bounding box center [466, 226] width 24 height 48
click at [477, 225] on tspan "12" at bounding box center [466, 226] width 24 height 48
click at [954, 444] on div "10920" at bounding box center [962, 422] width 204 height 45
click at [931, 422] on label "10920" at bounding box center [963, 423] width 154 height 32
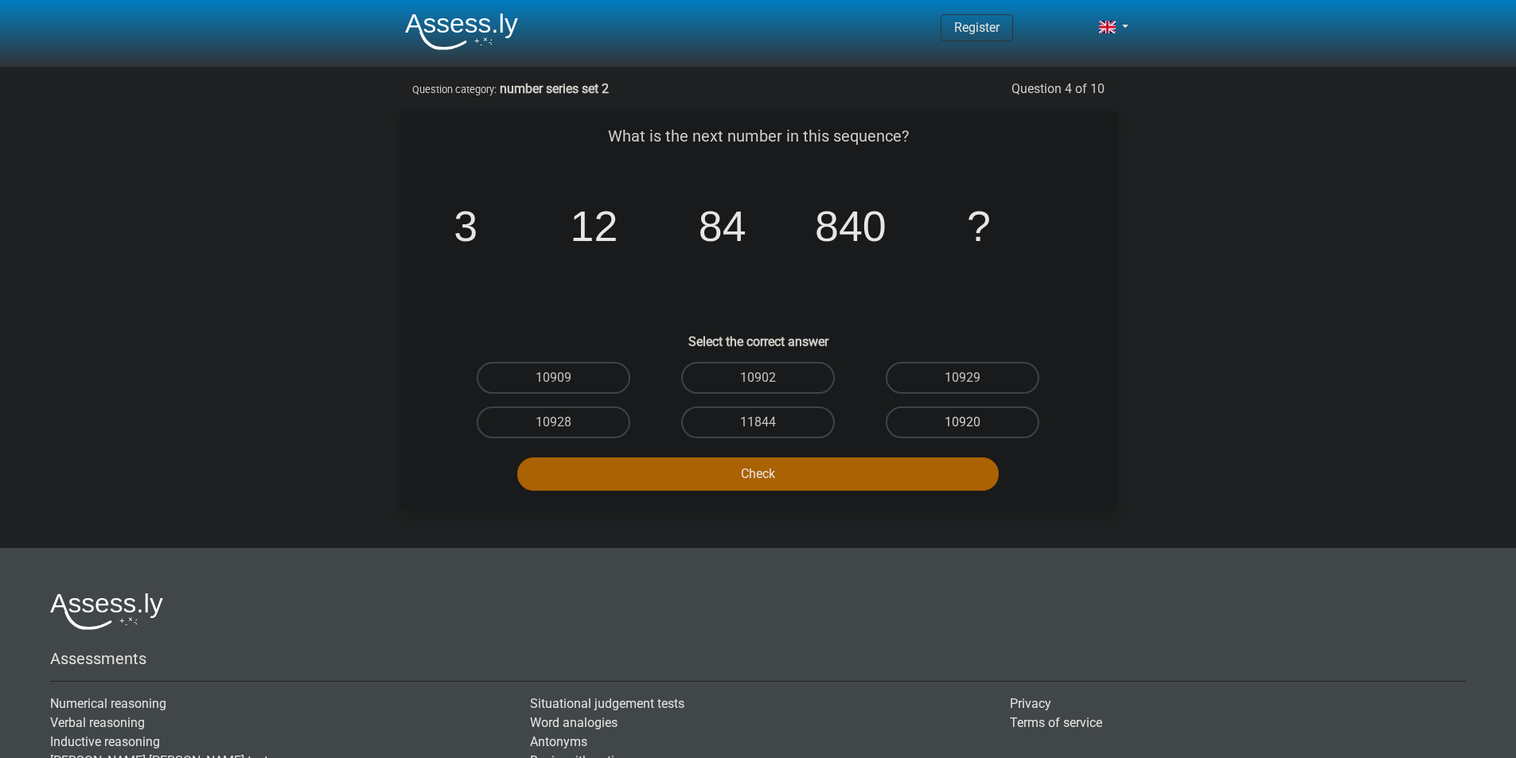
click at [963, 423] on input "10920" at bounding box center [968, 428] width 10 height 10
radio input "true"
click at [941, 480] on button "Check" at bounding box center [757, 474] width 481 height 33
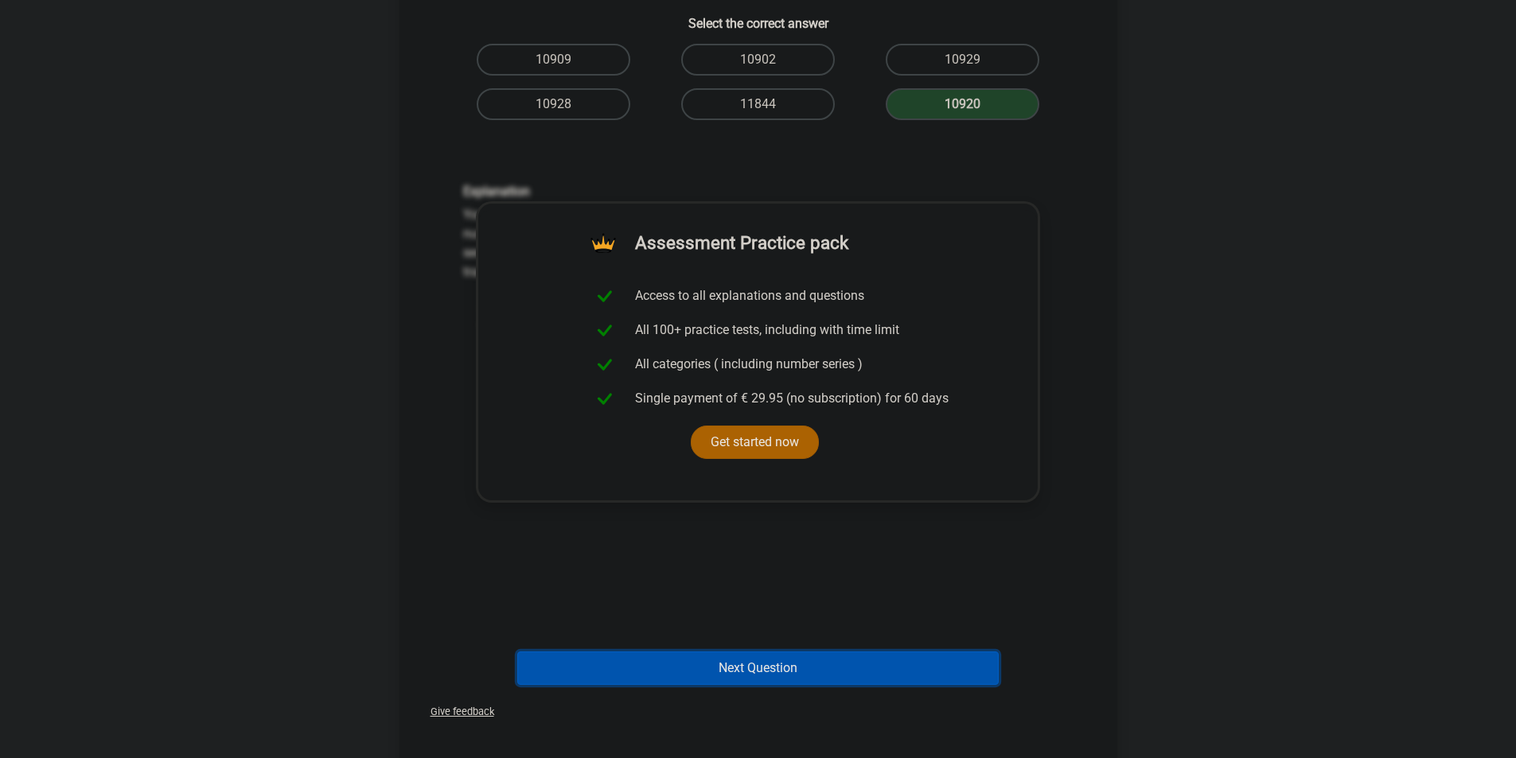
click at [889, 666] on button "Next Question" at bounding box center [757, 668] width 481 height 33
